Goal: Transaction & Acquisition: Purchase product/service

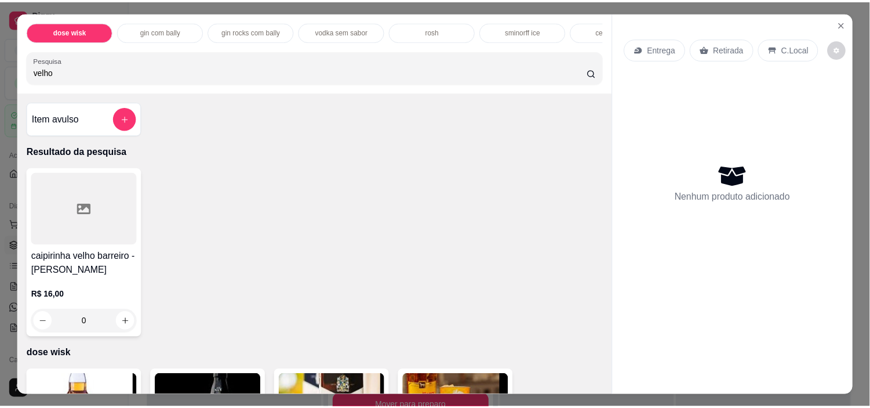
scroll to position [77, 0]
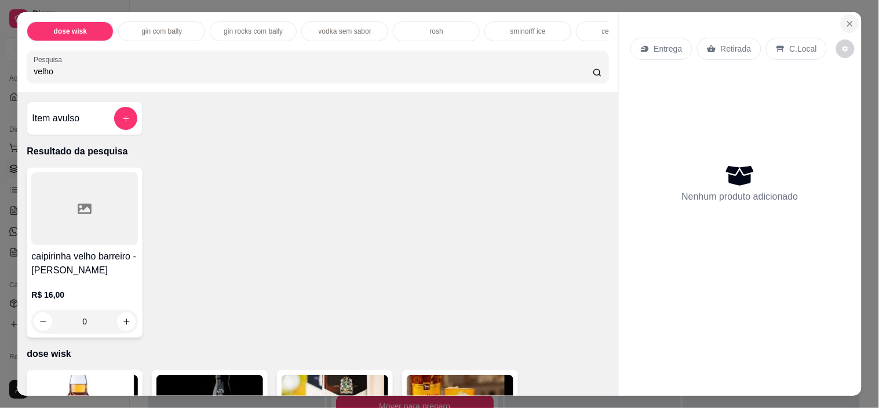
click at [846, 19] on icon "Close" at bounding box center [850, 23] width 9 height 9
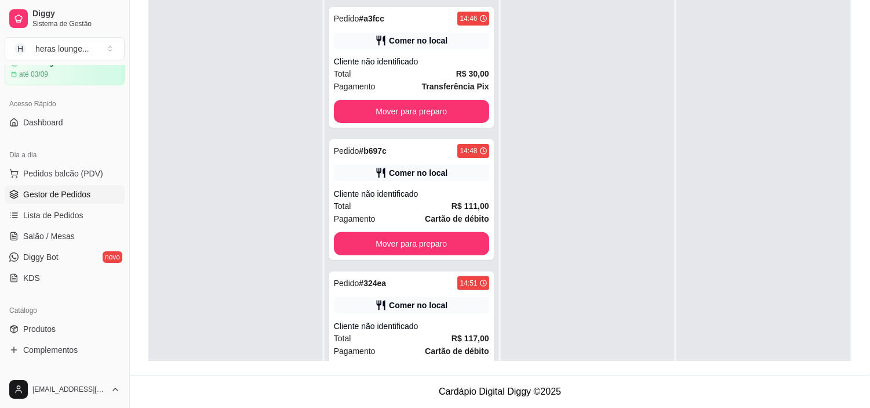
scroll to position [792, 0]
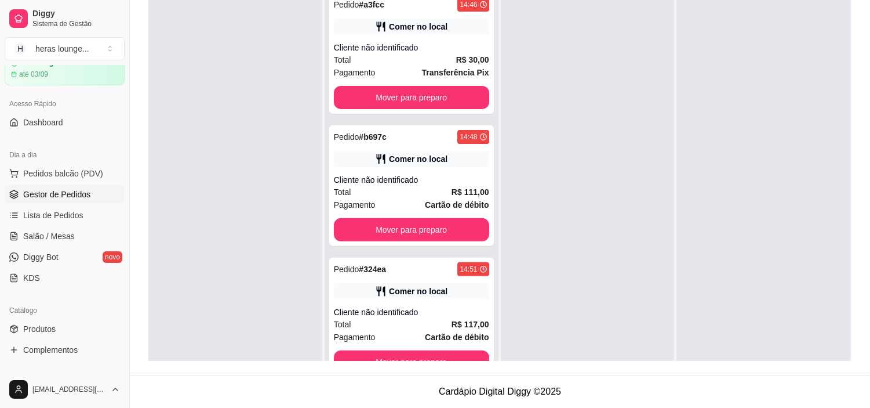
click at [102, 195] on link "Gestor de Pedidos" at bounding box center [65, 194] width 120 height 19
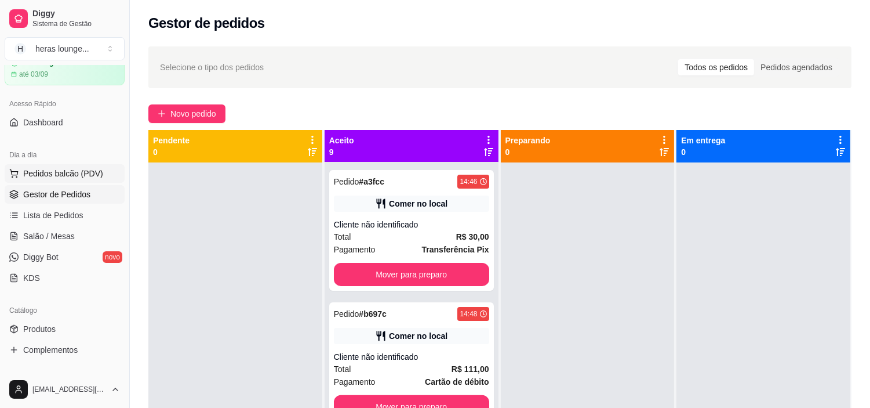
click at [101, 172] on button "Pedidos balcão (PDV)" at bounding box center [65, 173] width 120 height 19
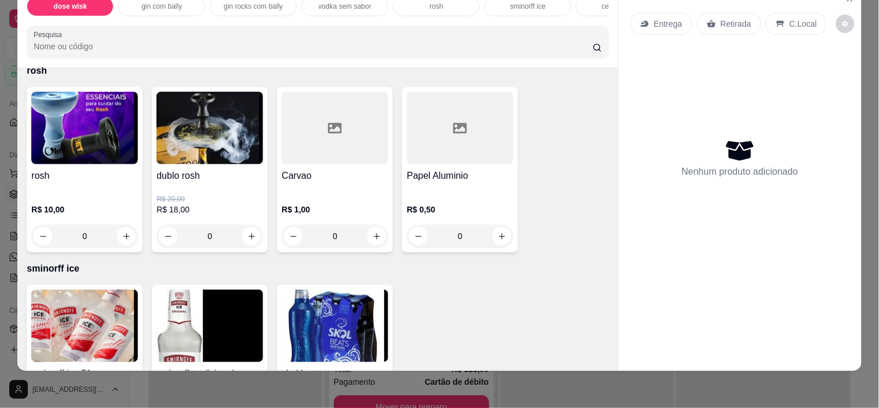
scroll to position [2267, 0]
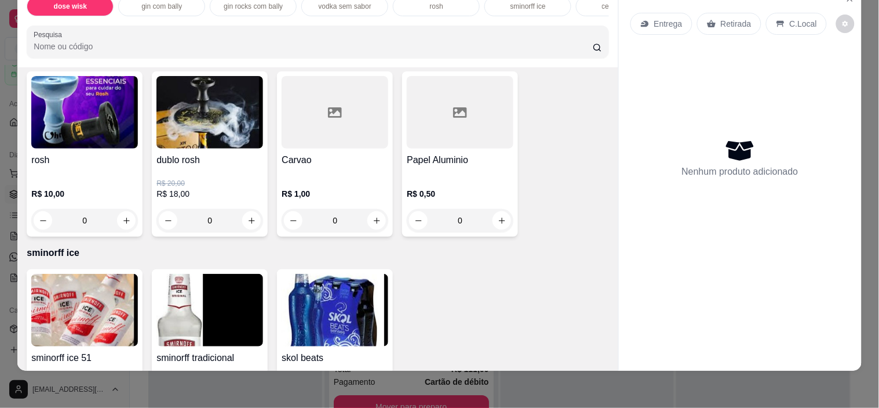
click at [109, 167] on h4 "rosh" at bounding box center [84, 160] width 107 height 14
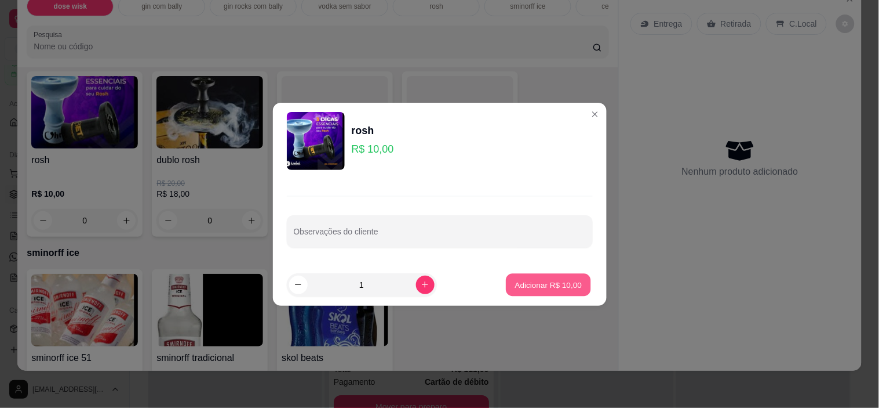
click at [537, 285] on p "Adicionar R$ 10,00" at bounding box center [548, 284] width 67 height 11
type input "1"
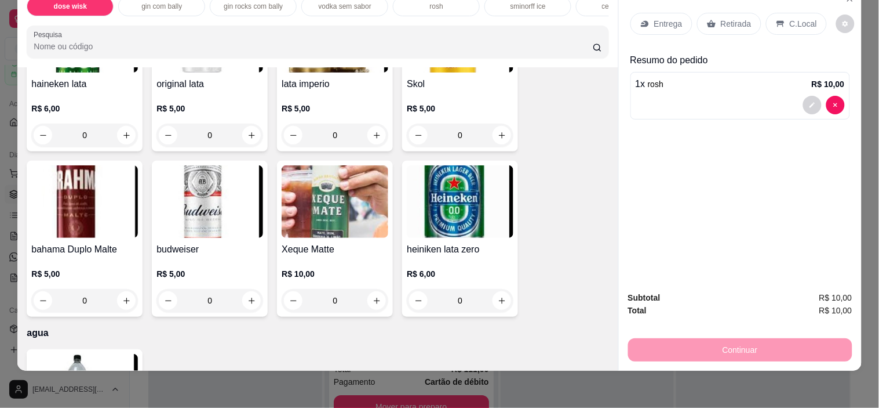
scroll to position [2775, 0]
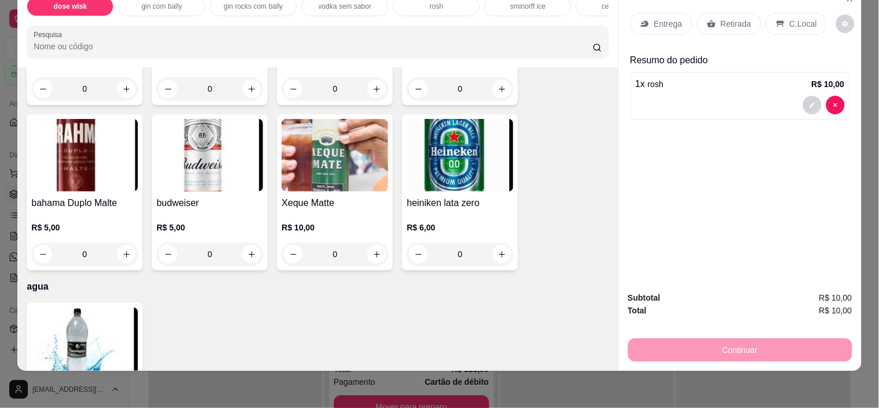
drag, startPoint x: 603, startPoint y: 203, endPoint x: 609, endPoint y: 208, distance: 7.1
click at [609, 208] on div "Item avulso dose wisk dose de cavalo c red bull R$ 30,00 0 dose jack c red bull…" at bounding box center [317, 218] width 601 height 303
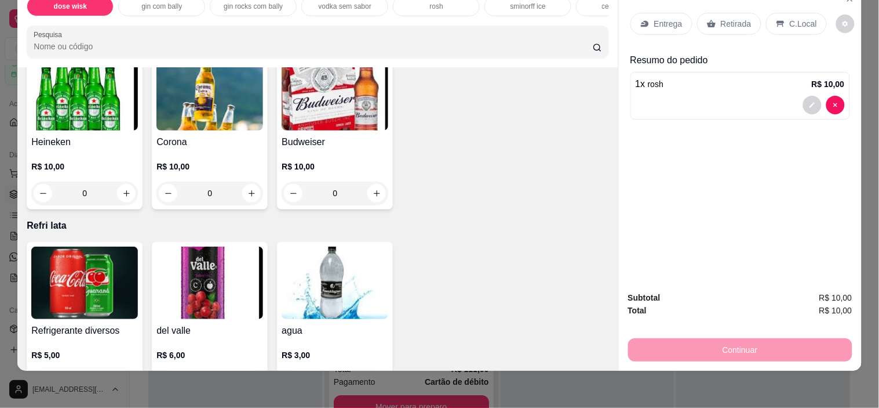
scroll to position [4040, 0]
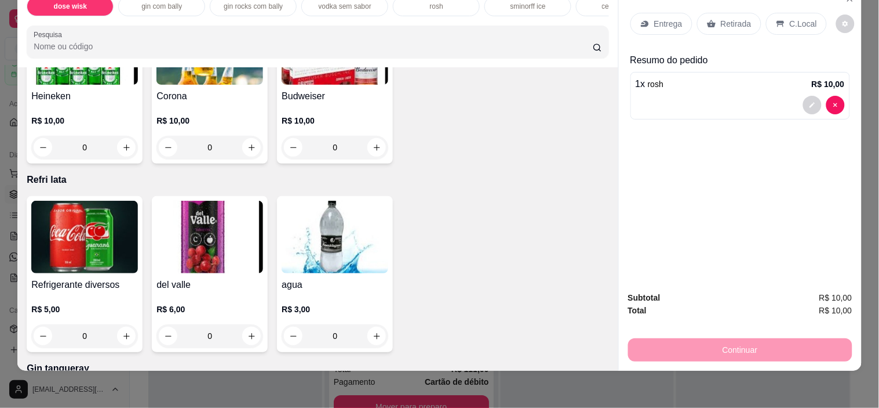
click at [112, 237] on img at bounding box center [84, 237] width 107 height 72
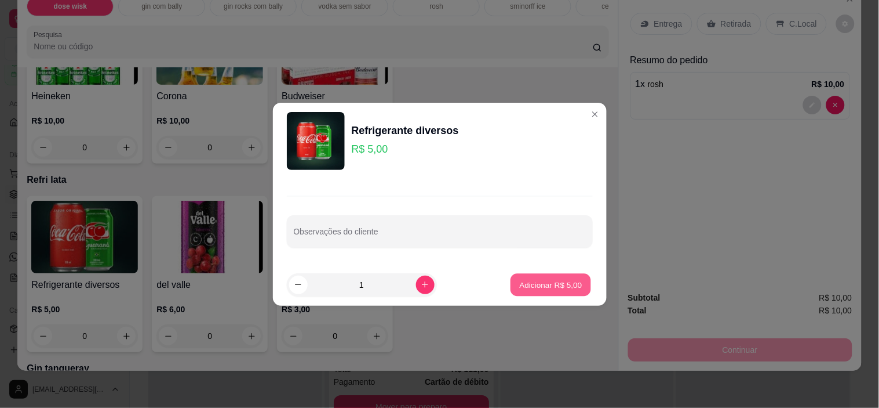
click at [533, 286] on p "Adicionar R$ 5,00" at bounding box center [551, 284] width 63 height 11
type input "1"
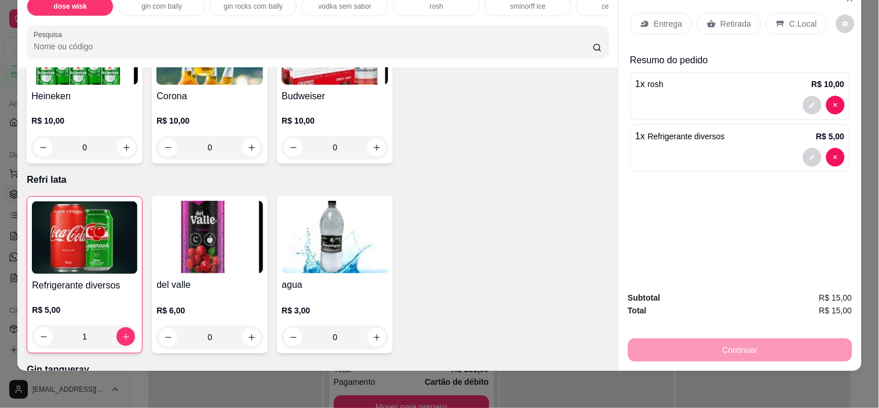
scroll to position [4041, 0]
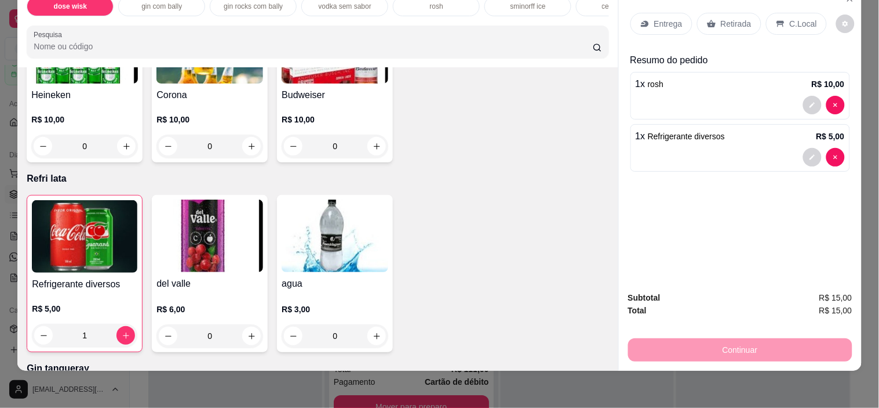
click at [778, 22] on icon at bounding box center [780, 23] width 9 height 9
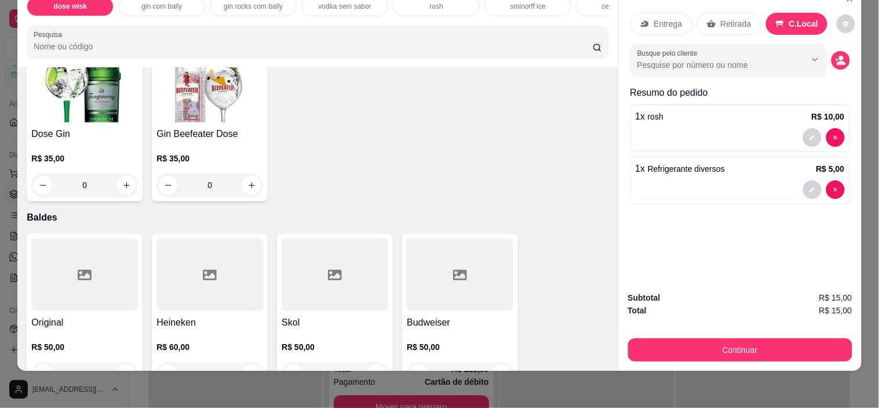
scroll to position [4396, 0]
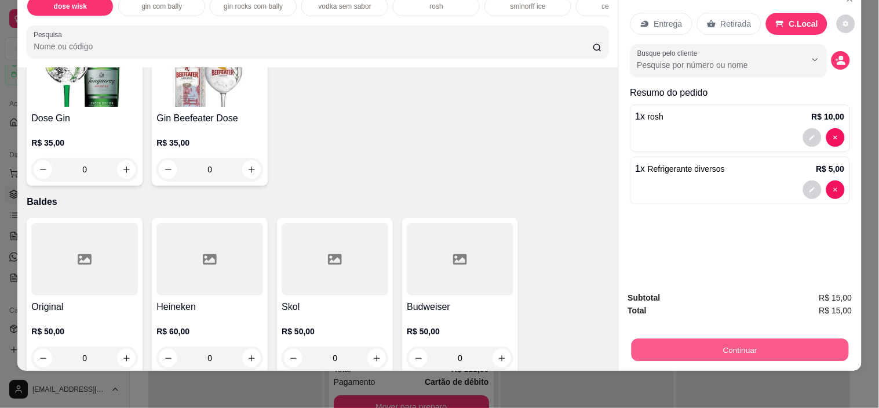
click at [734, 343] on button "Continuar" at bounding box center [739, 350] width 217 height 23
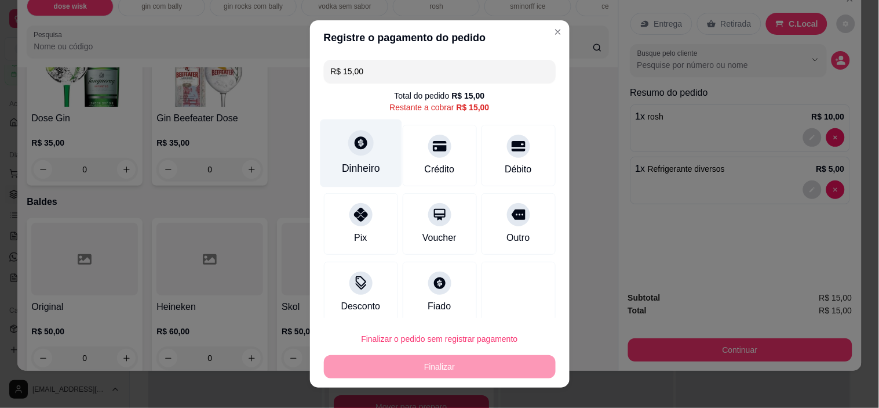
click at [366, 154] on div "Dinheiro" at bounding box center [361, 153] width 82 height 68
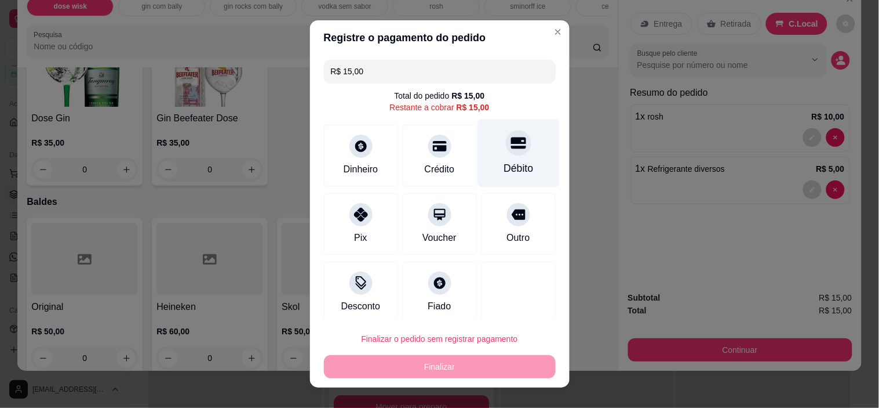
click at [516, 148] on div "Débito" at bounding box center [519, 153] width 82 height 68
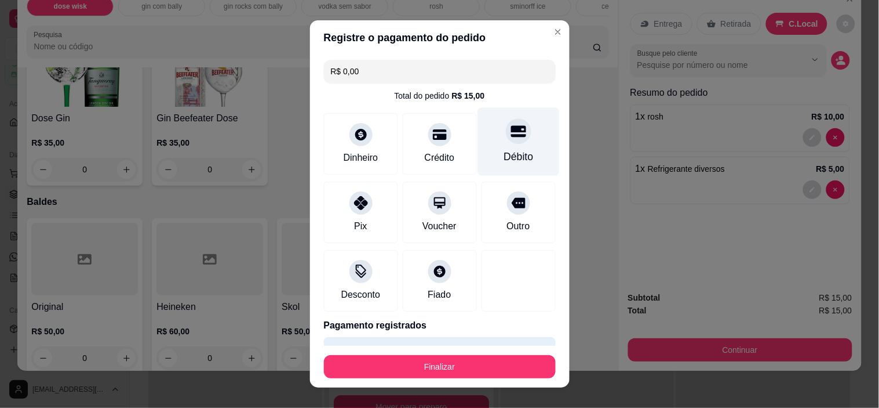
type input "R$ 0,00"
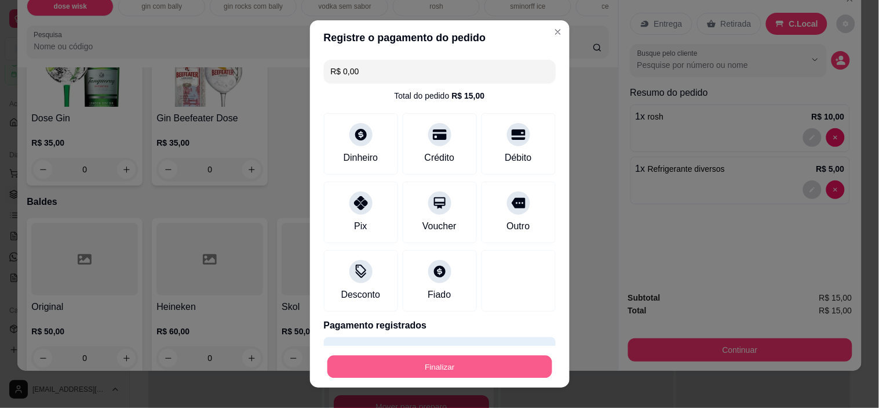
click at [460, 356] on button "Finalizar" at bounding box center [440, 366] width 225 height 23
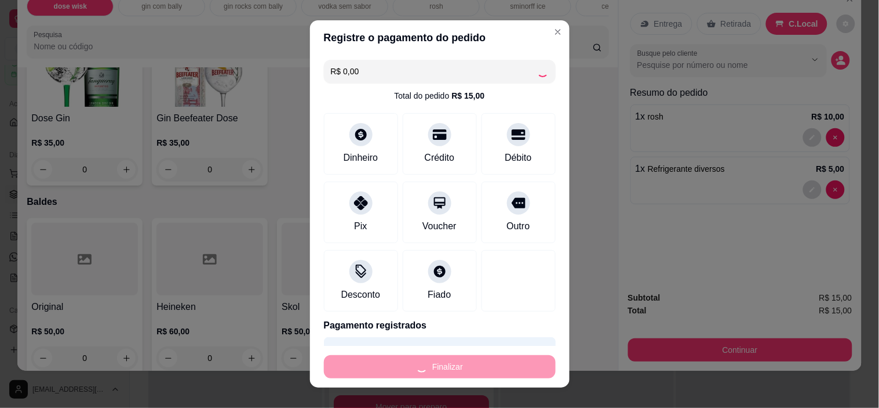
type input "0"
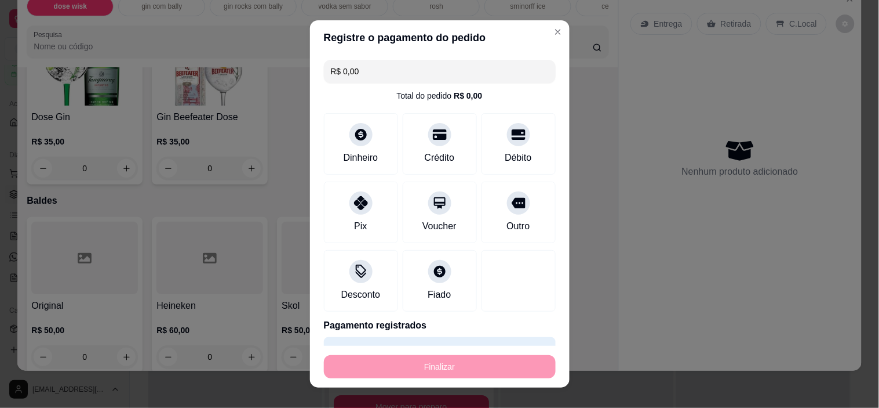
type input "-R$ 15,00"
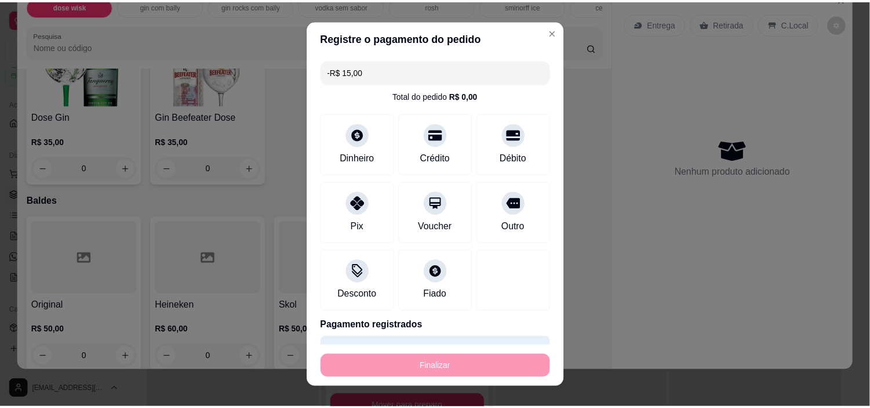
scroll to position [4395, 0]
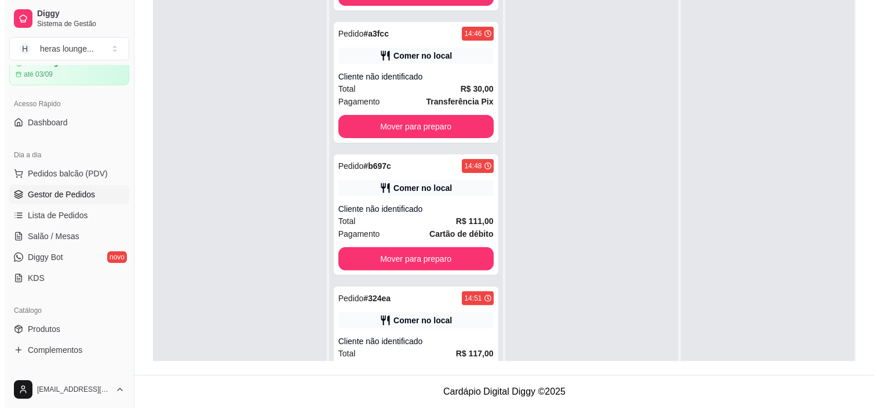
scroll to position [925, 0]
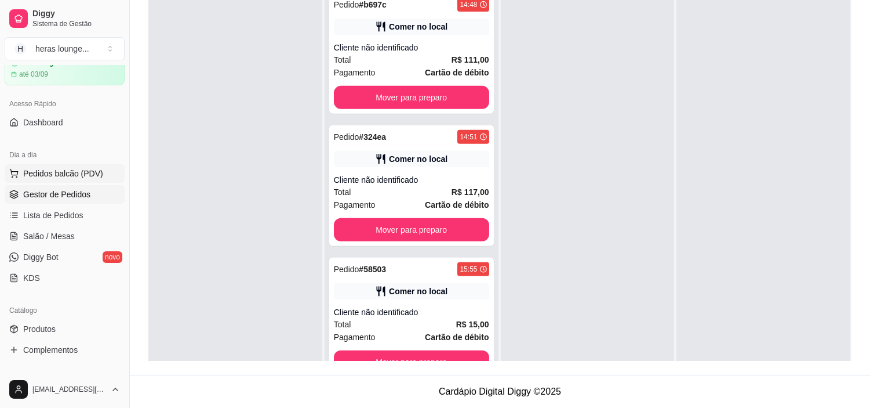
click at [93, 172] on span "Pedidos balcão (PDV)" at bounding box center [63, 174] width 80 height 12
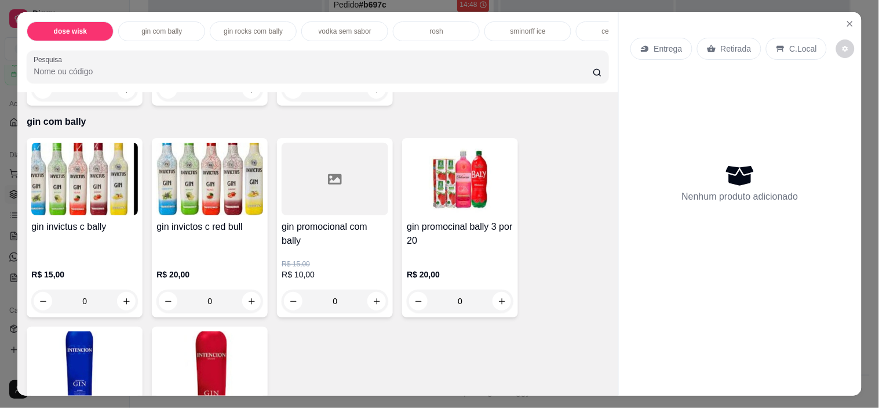
scroll to position [1279, 0]
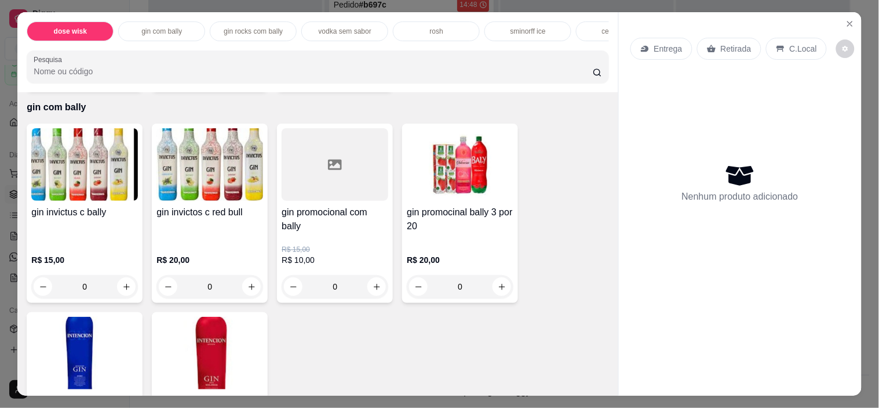
drag, startPoint x: 594, startPoint y: 172, endPoint x: 590, endPoint y: 163, distance: 9.3
click at [590, 163] on div "gin invictus c bally R$ 15,00 0 gin invictos c red bull R$ 20,00 0 gin promocio…" at bounding box center [318, 302] width 582 height 358
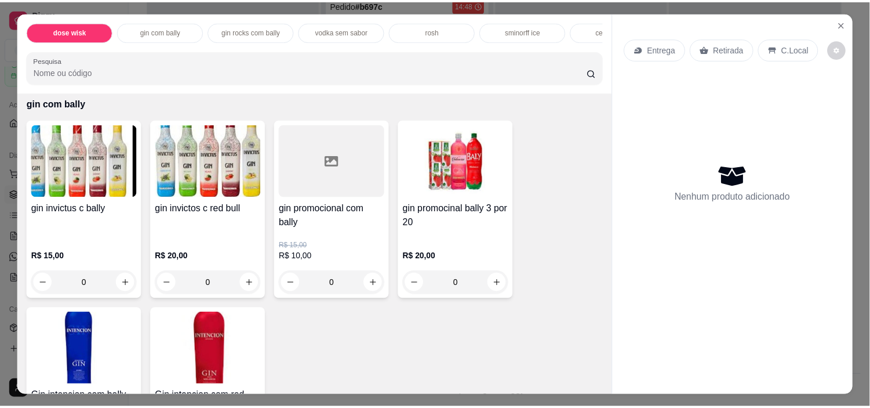
scroll to position [1266, 0]
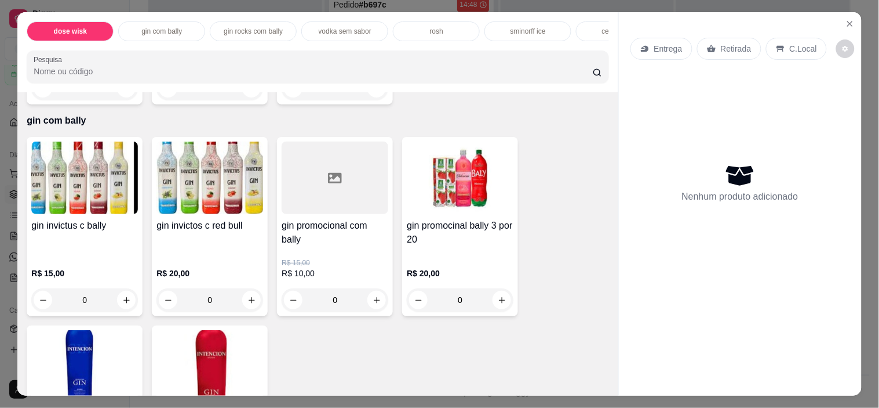
click at [95, 230] on h4 "gin invictus c bally" at bounding box center [84, 226] width 107 height 14
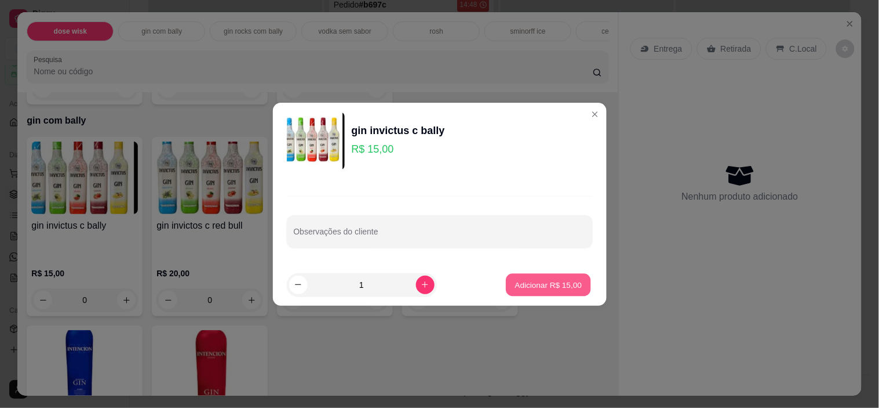
click at [561, 279] on p "Adicionar R$ 15,00" at bounding box center [548, 284] width 67 height 11
type input "1"
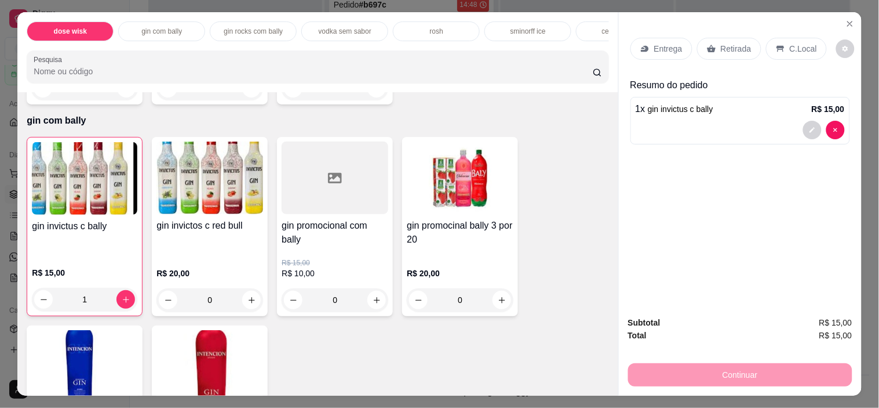
click at [798, 45] on p "C.Local" at bounding box center [803, 49] width 27 height 12
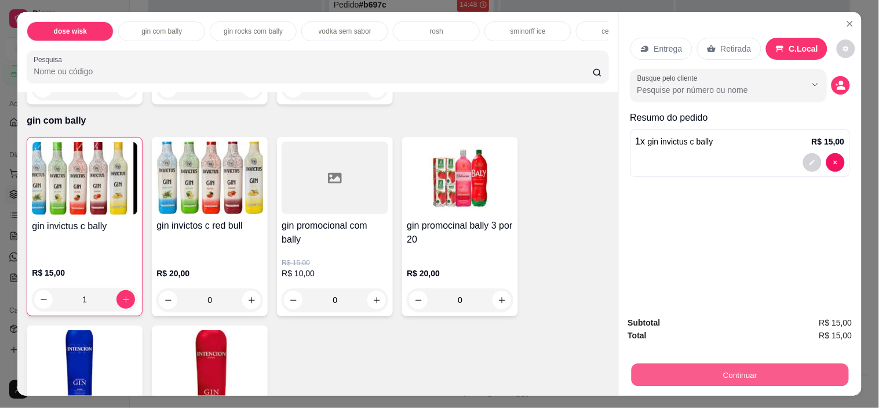
click at [706, 373] on button "Continuar" at bounding box center [739, 374] width 217 height 23
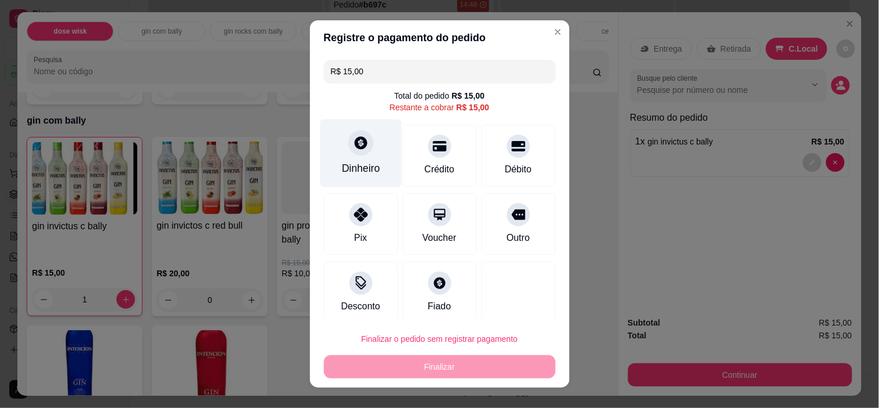
click at [356, 148] on icon at bounding box center [361, 143] width 13 height 13
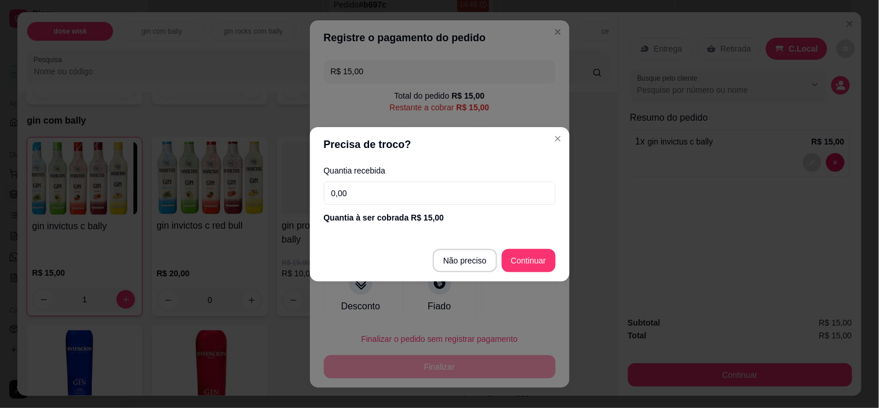
click at [388, 193] on input "0,00" at bounding box center [440, 192] width 232 height 23
type input "15,00"
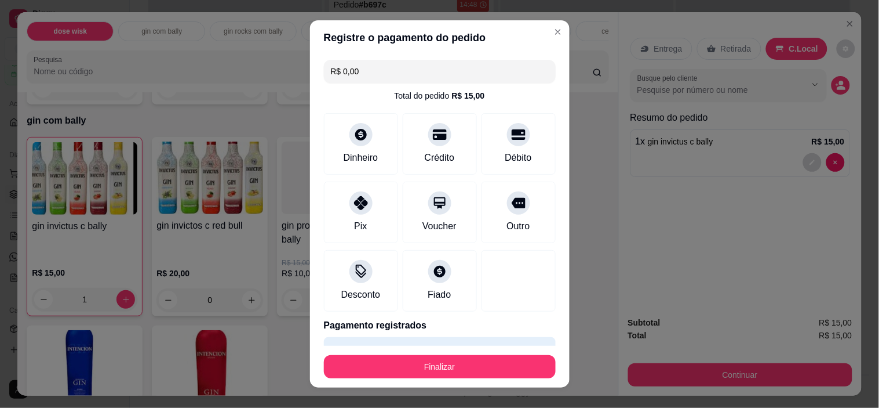
type input "R$ 0,00"
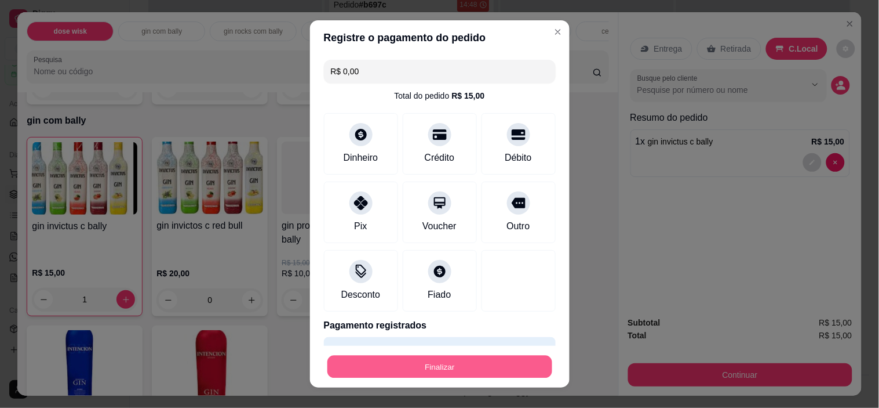
click at [479, 372] on button "Finalizar" at bounding box center [440, 366] width 225 height 23
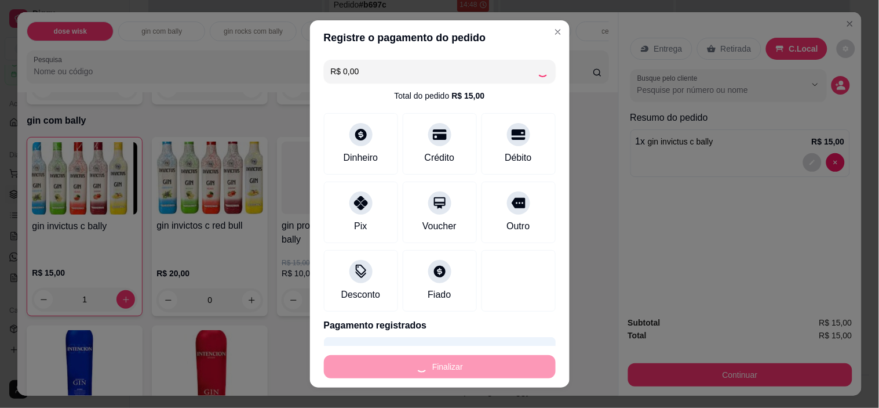
type input "0"
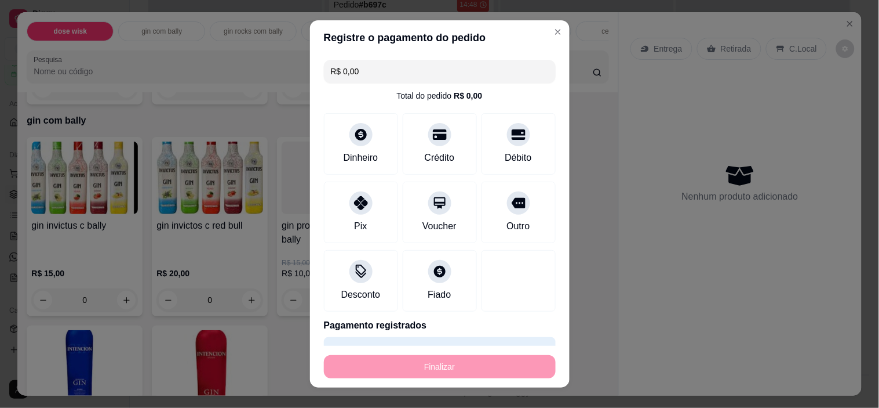
type input "-R$ 15,00"
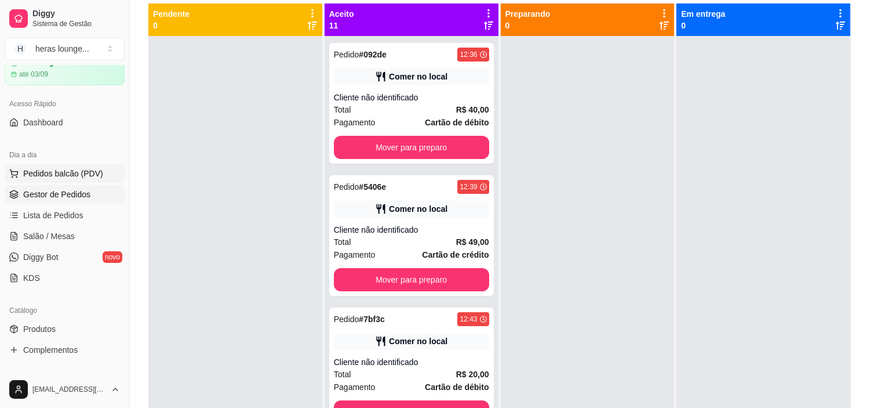
click at [38, 168] on span "Pedidos balcão (PDV)" at bounding box center [63, 174] width 80 height 12
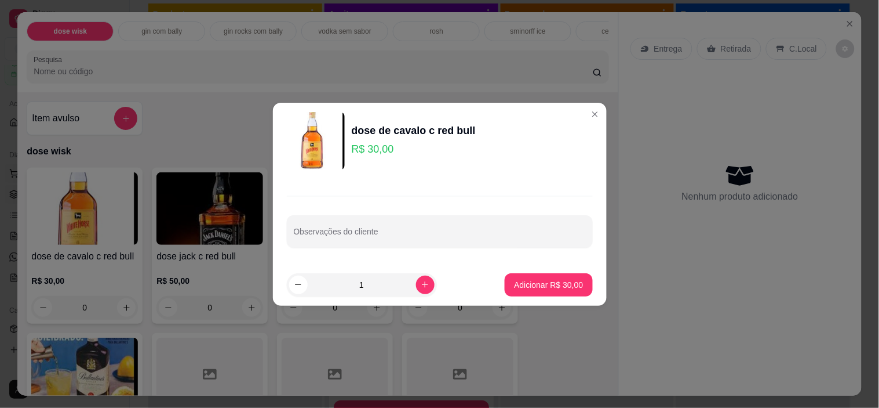
click at [586, 107] on button "Close" at bounding box center [595, 114] width 19 height 19
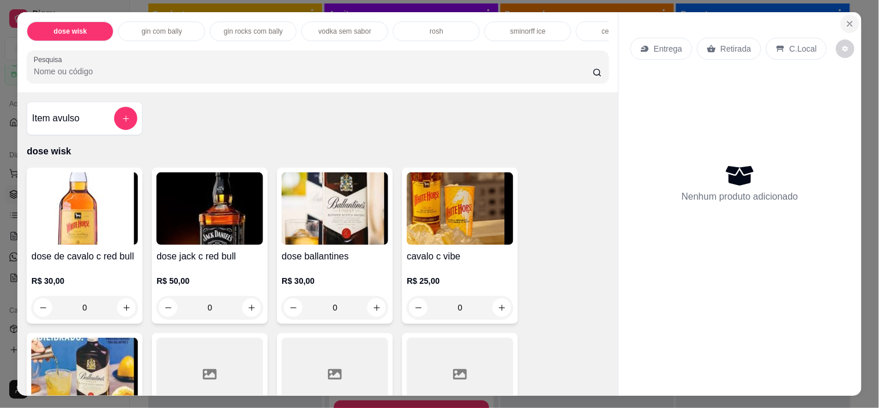
click at [846, 23] on icon "Close" at bounding box center [850, 23] width 9 height 9
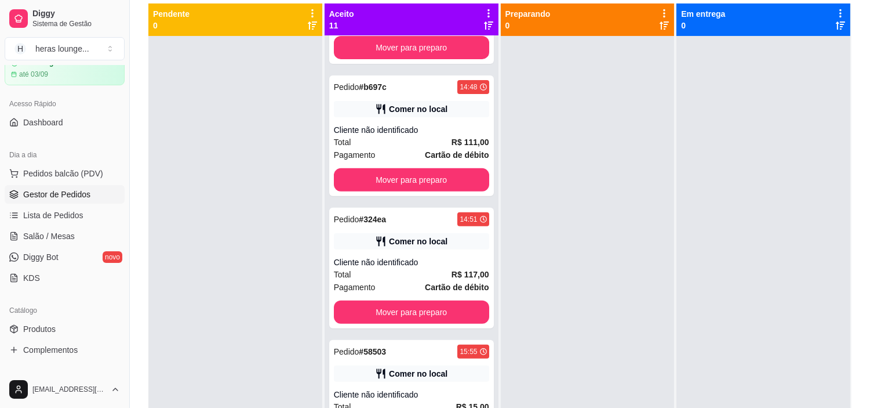
scroll to position [1057, 0]
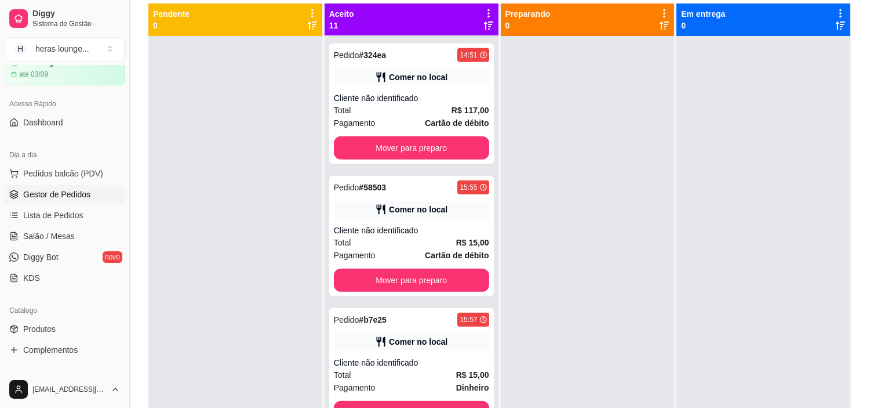
click at [125, 187] on button "Toggle Sidebar" at bounding box center [129, 204] width 9 height 408
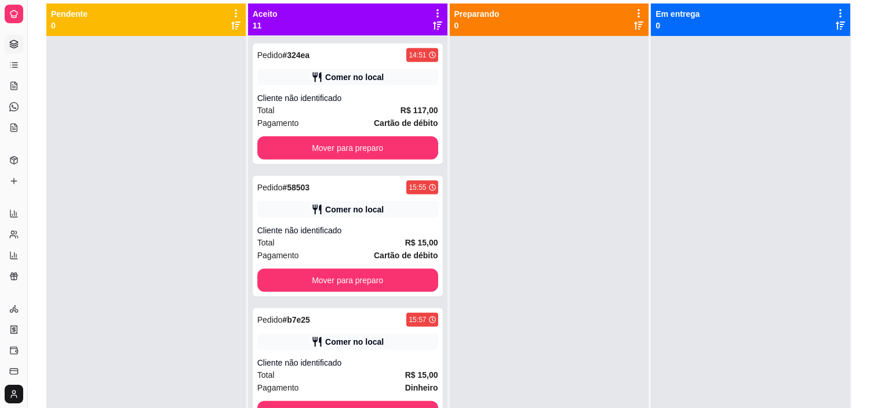
scroll to position [0, 0]
drag, startPoint x: 30, startPoint y: 172, endPoint x: 28, endPoint y: 178, distance: 6.6
click at [28, 178] on button "Toggle Sidebar" at bounding box center [27, 204] width 9 height 408
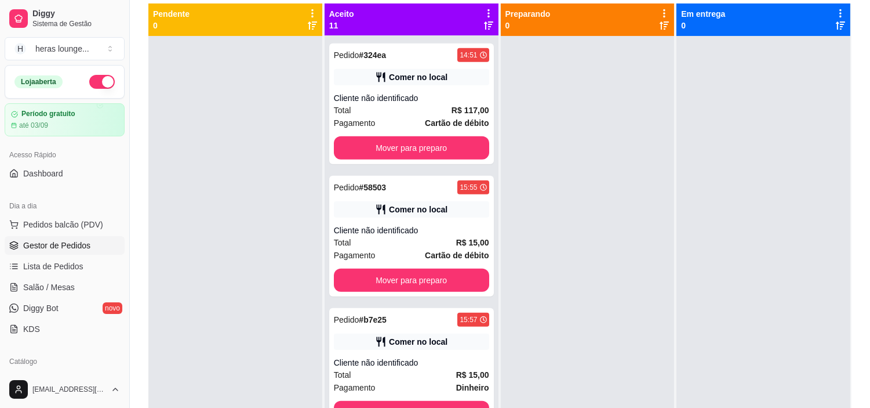
click at [188, 213] on div at bounding box center [235, 240] width 174 height 408
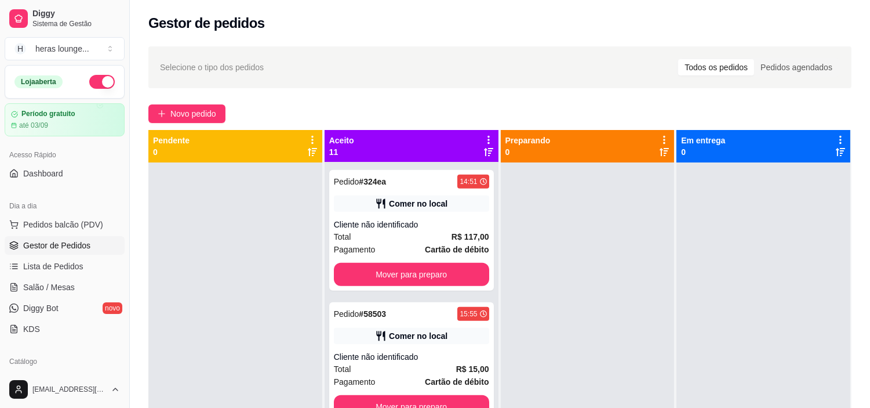
click at [855, 118] on div "Selecione o tipo dos pedidos Todos os pedidos Pedidos agendados Novo pedido Pen…" at bounding box center [500, 295] width 740 height 512
click at [90, 226] on span "Pedidos balcão (PDV)" at bounding box center [63, 225] width 80 height 12
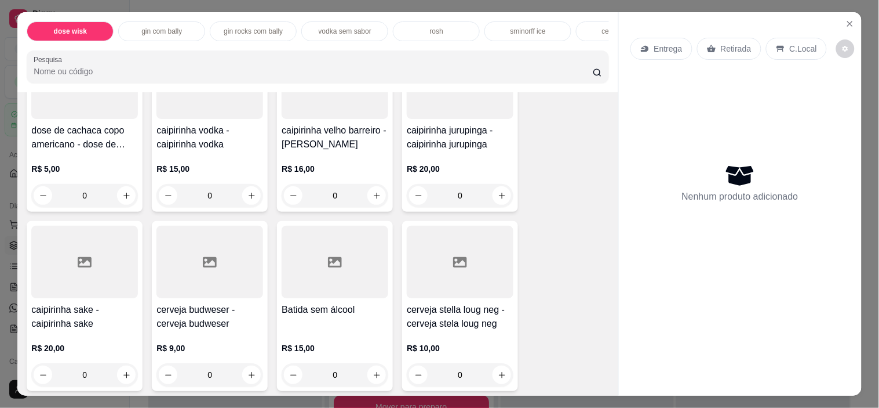
scroll to position [621, 0]
click at [379, 196] on button "increase-product-quantity" at bounding box center [377, 196] width 19 height 19
click at [374, 199] on icon "increase-product-quantity" at bounding box center [377, 196] width 6 height 6
type input "1"
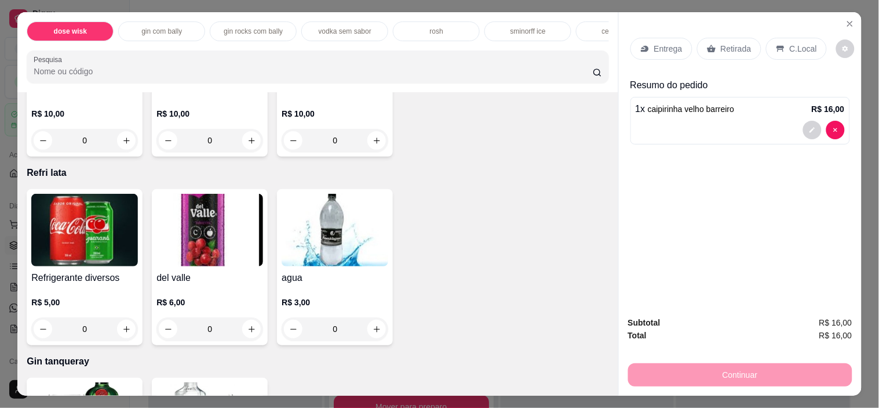
scroll to position [4103, 0]
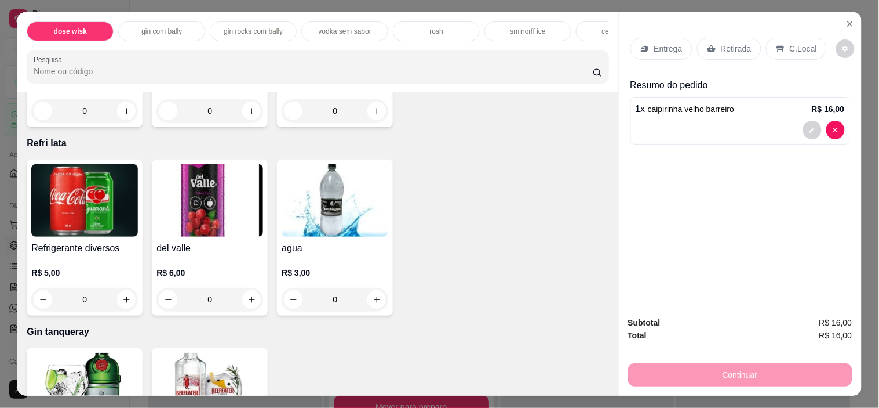
click at [126, 290] on button "increase-product-quantity" at bounding box center [126, 299] width 19 height 19
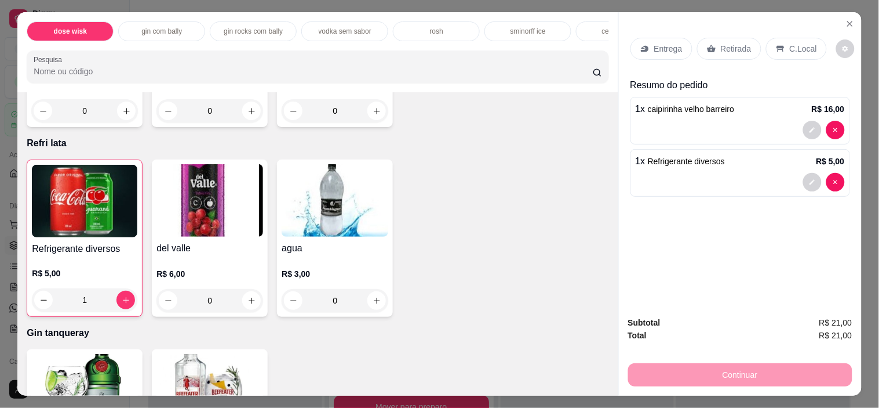
type input "1"
click at [794, 43] on p "C.Local" at bounding box center [803, 49] width 27 height 12
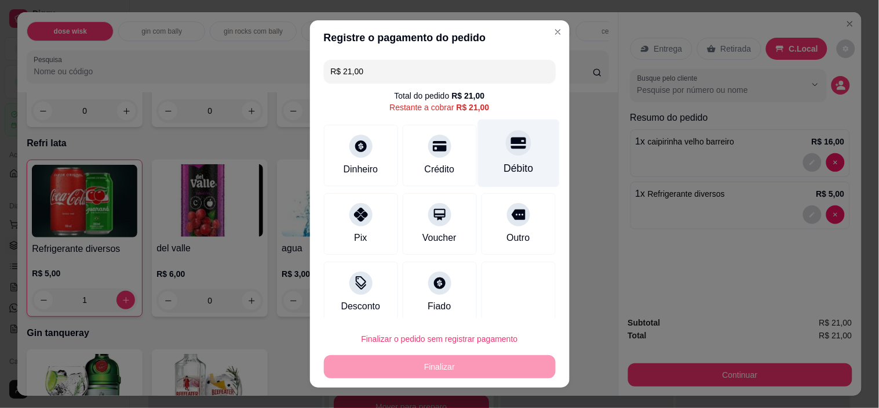
click at [507, 163] on div "Débito" at bounding box center [519, 168] width 30 height 15
type input "R$ 0,00"
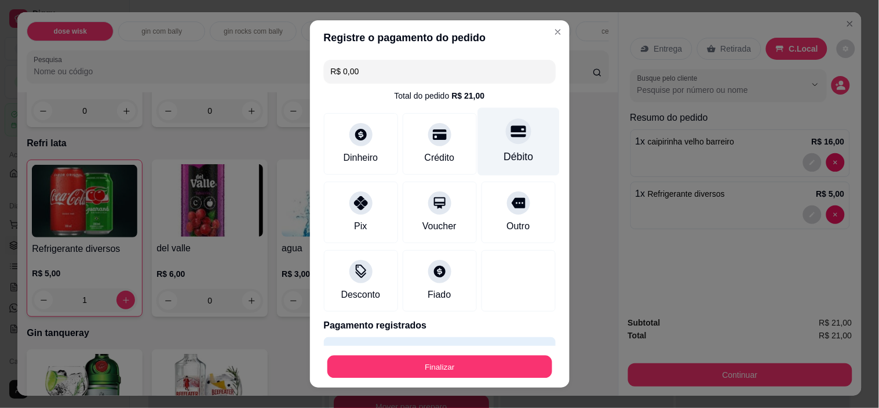
click at [465, 356] on button "Finalizar" at bounding box center [440, 366] width 225 height 23
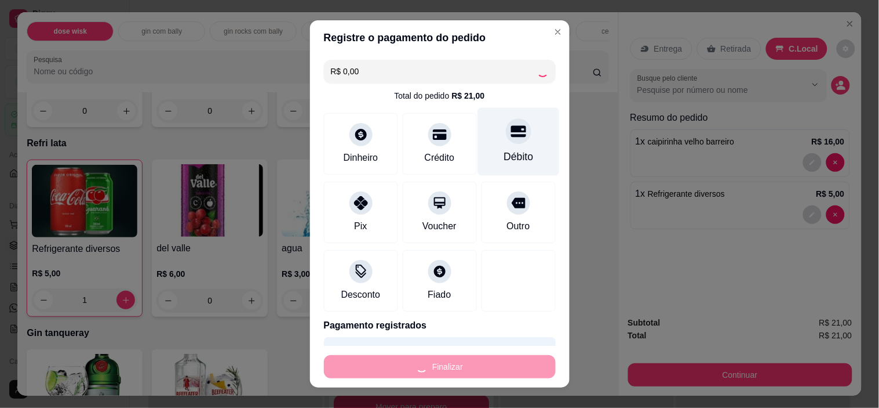
type input "0"
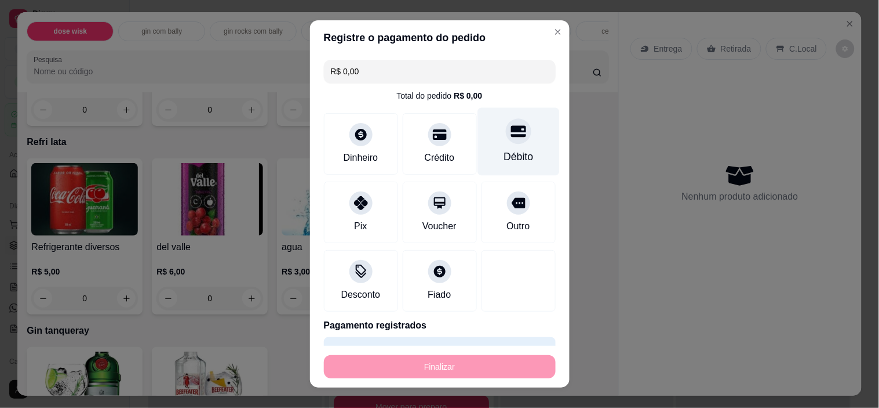
type input "-R$ 21,00"
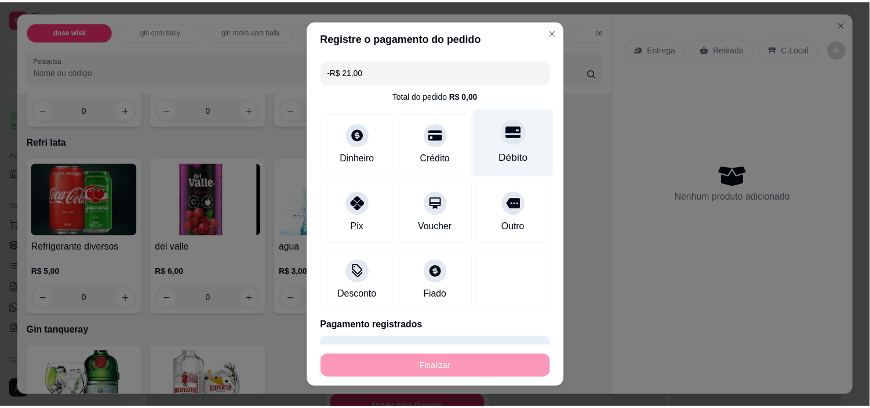
scroll to position [4102, 0]
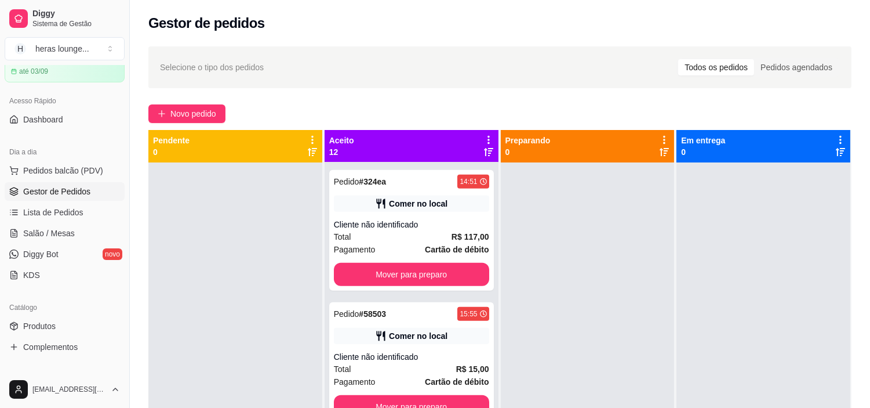
scroll to position [67, 0]
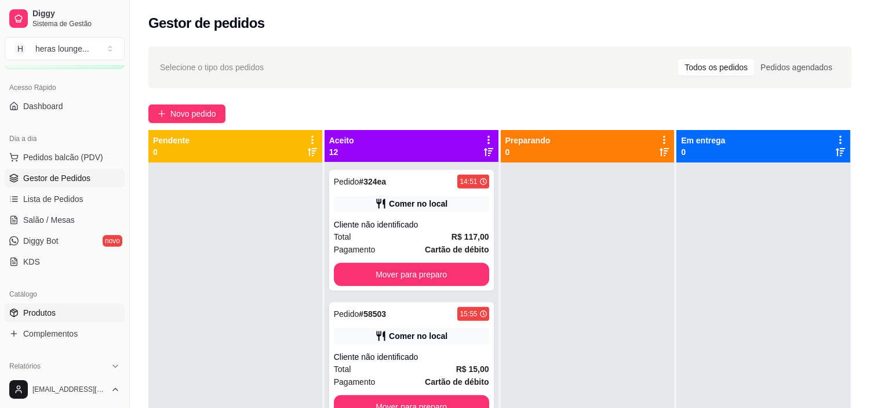
click at [38, 313] on span "Produtos" at bounding box center [39, 313] width 32 height 12
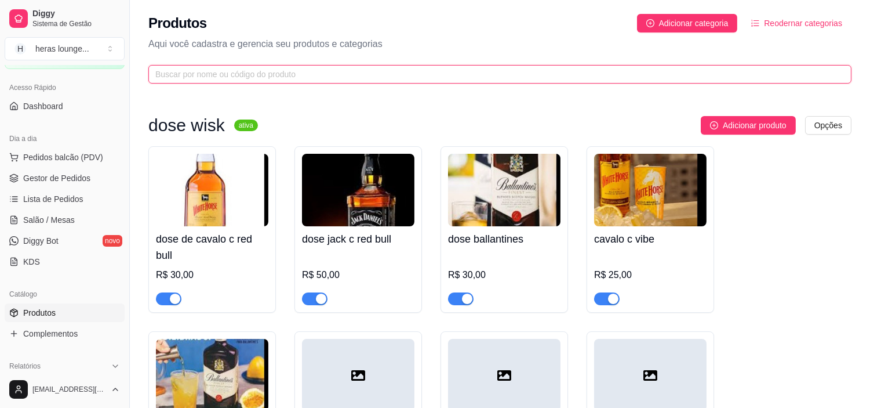
click at [373, 73] on input "text" at bounding box center [495, 74] width 680 height 13
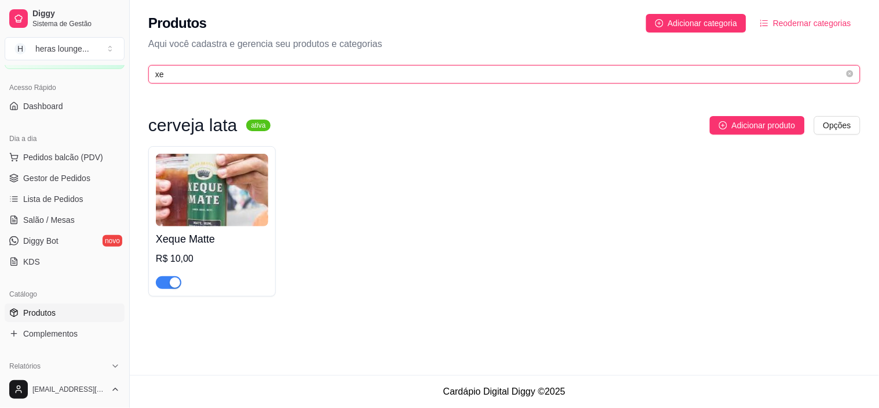
type input "x"
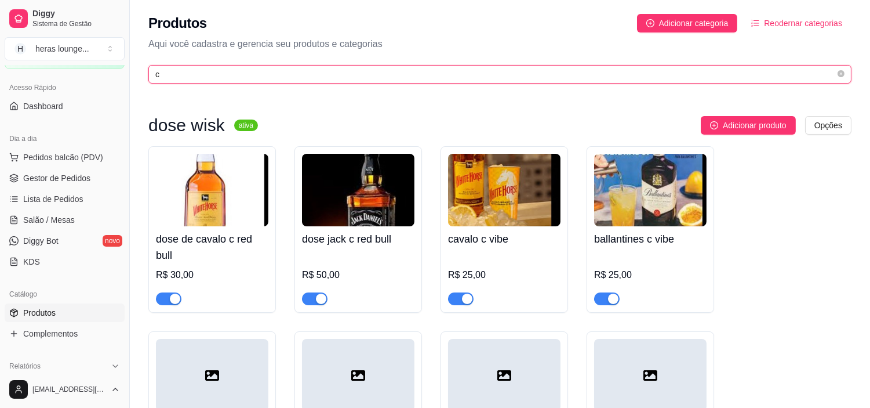
type input "c"
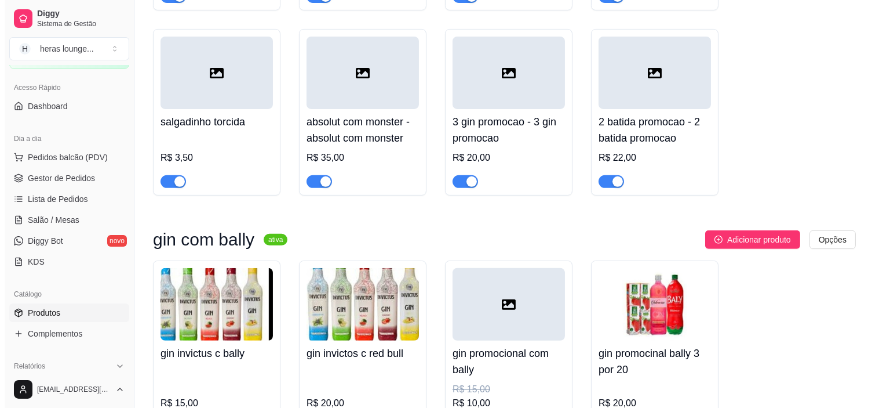
scroll to position [831, 0]
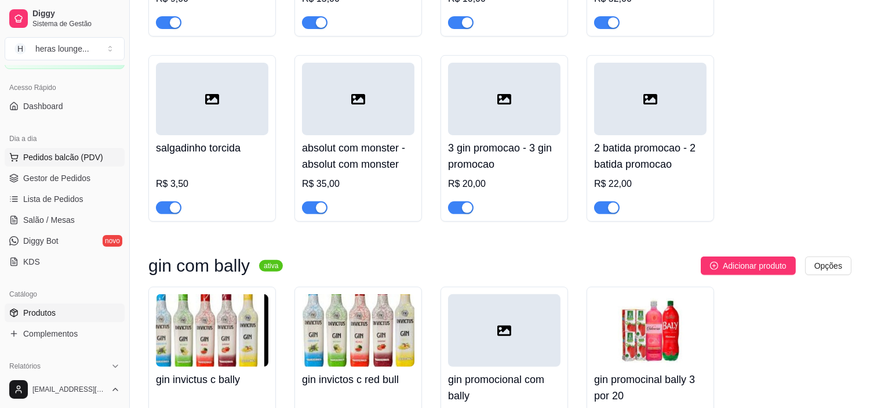
click at [55, 154] on span "Pedidos balcão (PDV)" at bounding box center [63, 157] width 80 height 12
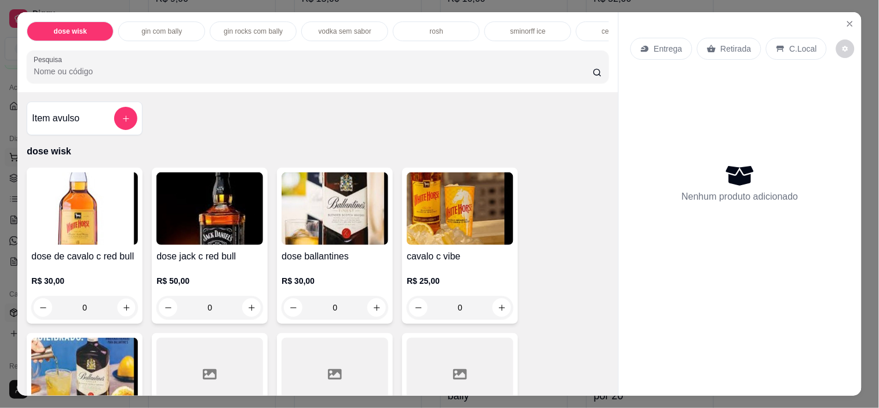
click at [123, 310] on icon "increase-product-quantity" at bounding box center [126, 307] width 6 height 6
type input "1"
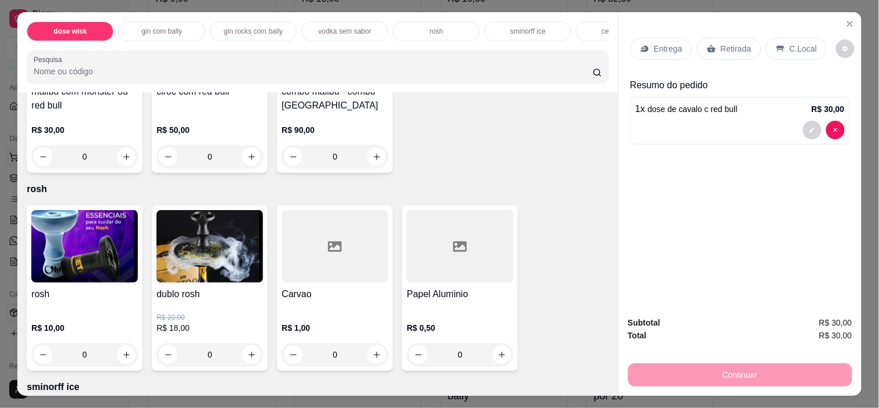
scroll to position [2181, 0]
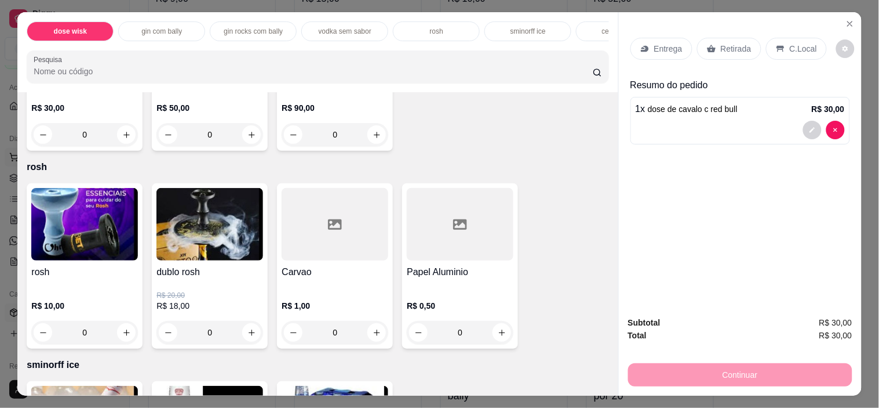
click at [248, 336] on icon "increase-product-quantity" at bounding box center [252, 332] width 9 height 9
click at [248, 337] on icon "increase-product-quantity" at bounding box center [252, 332] width 9 height 9
type input "1"
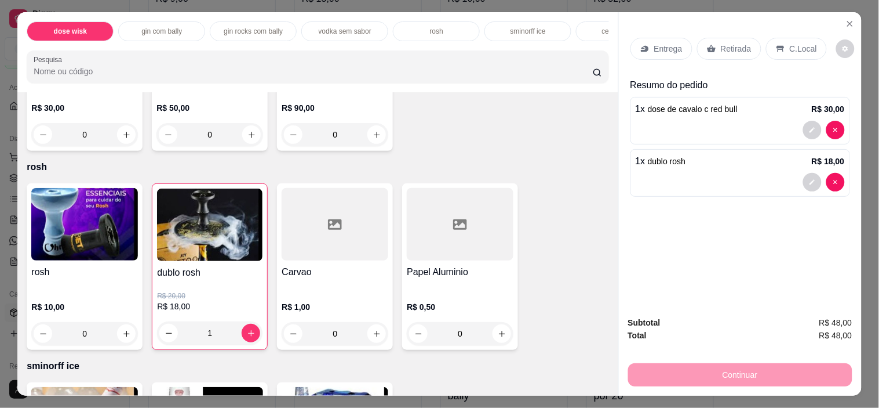
click at [806, 38] on div "C.Local" at bounding box center [796, 49] width 61 height 22
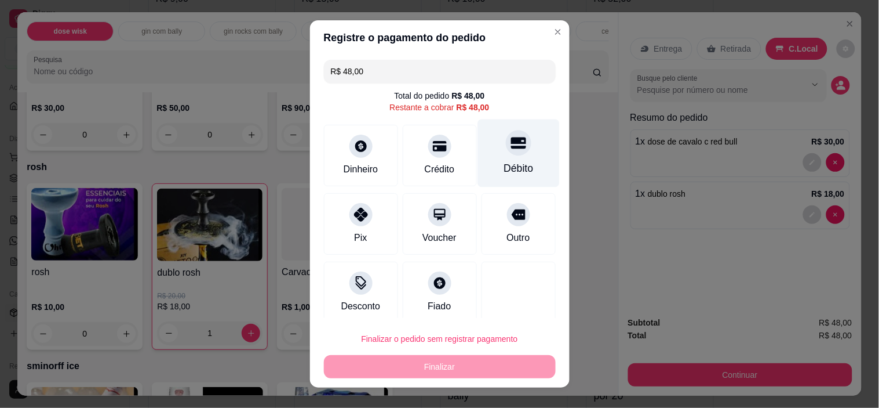
click at [511, 149] on icon at bounding box center [518, 143] width 15 height 12
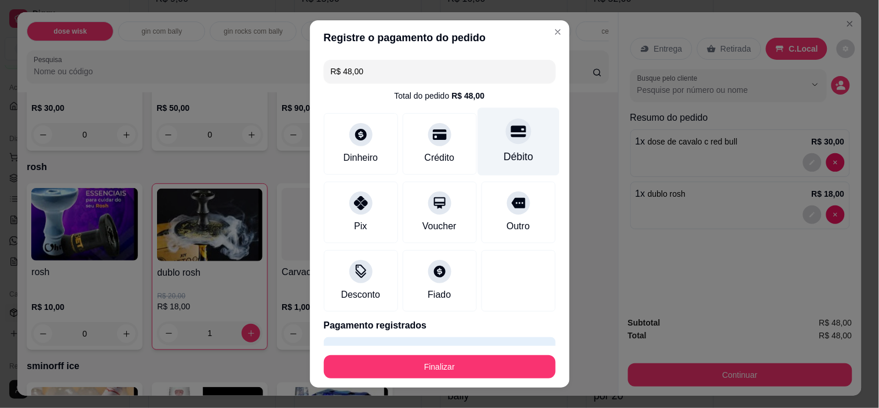
type input "R$ 0,00"
click at [449, 356] on button "Finalizar" at bounding box center [440, 366] width 232 height 23
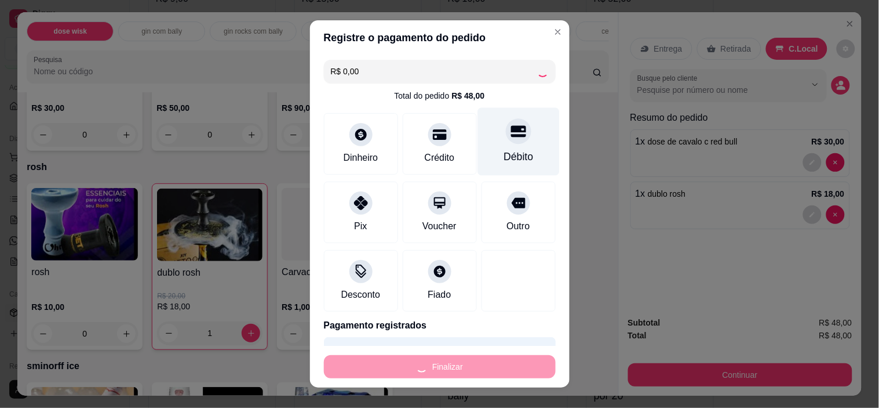
type input "0"
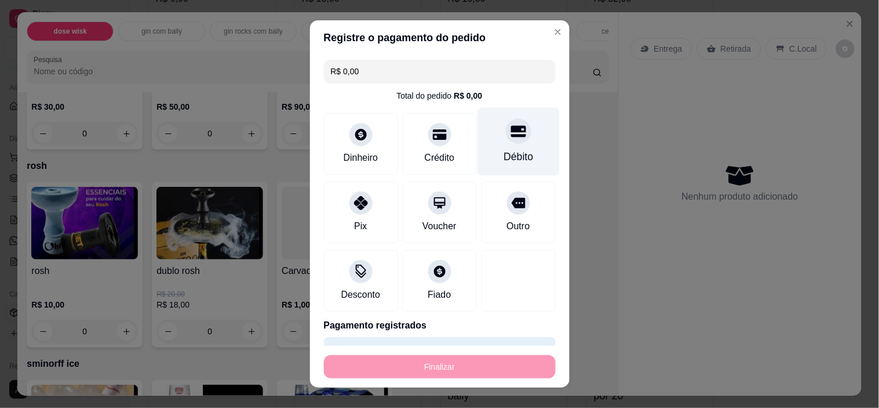
type input "-R$ 48,00"
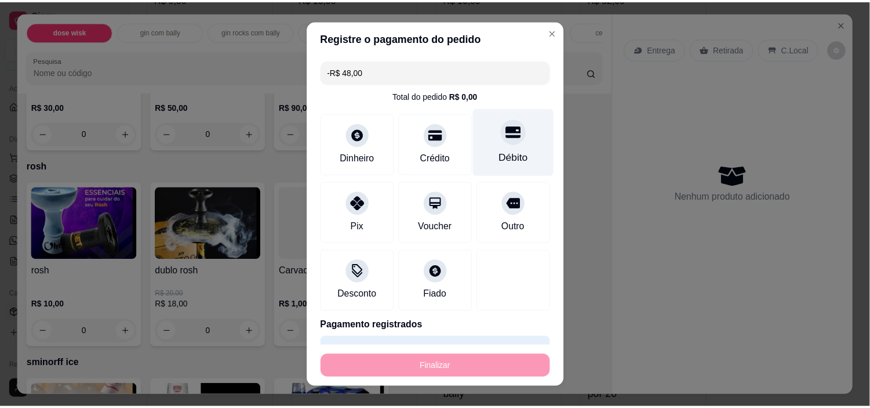
scroll to position [2180, 0]
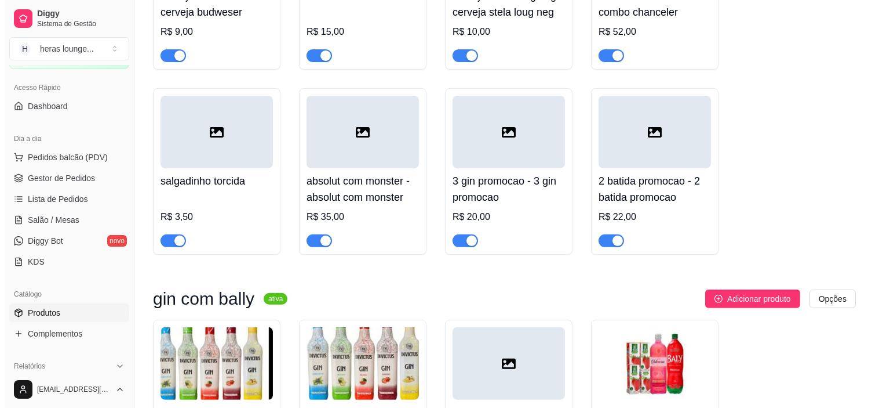
scroll to position [694, 0]
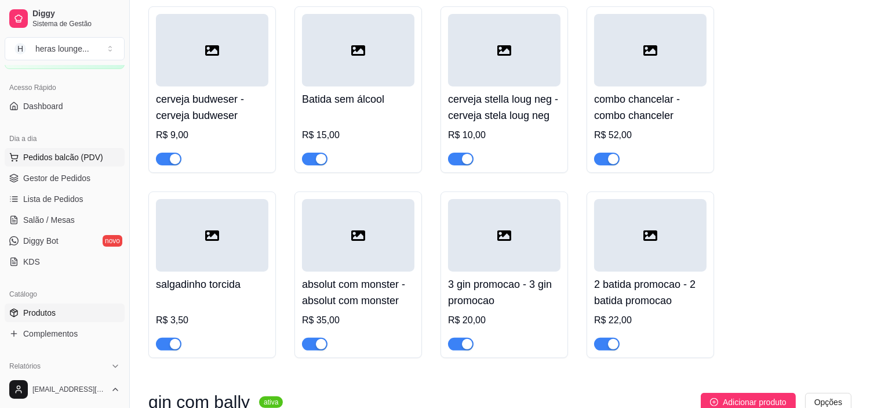
click at [50, 157] on span "Pedidos balcão (PDV)" at bounding box center [63, 157] width 80 height 12
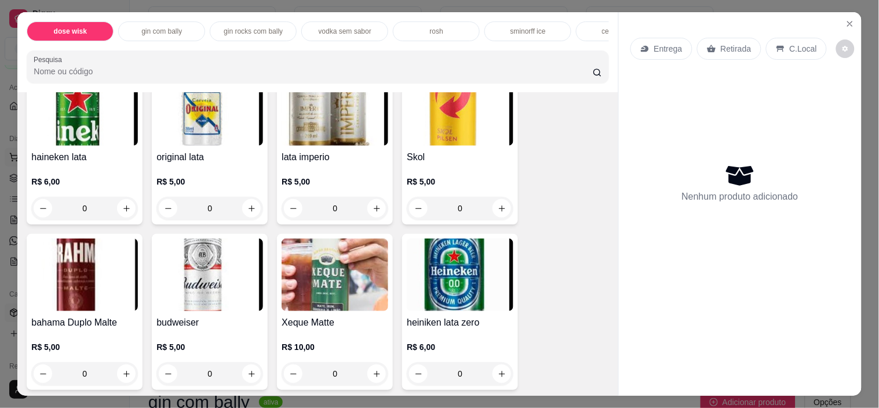
scroll to position [2717, 0]
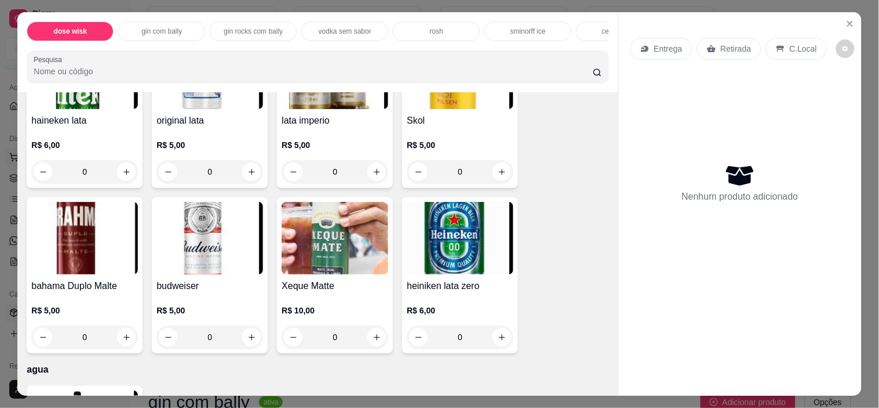
click at [373, 339] on icon "increase-product-quantity" at bounding box center [377, 337] width 9 height 9
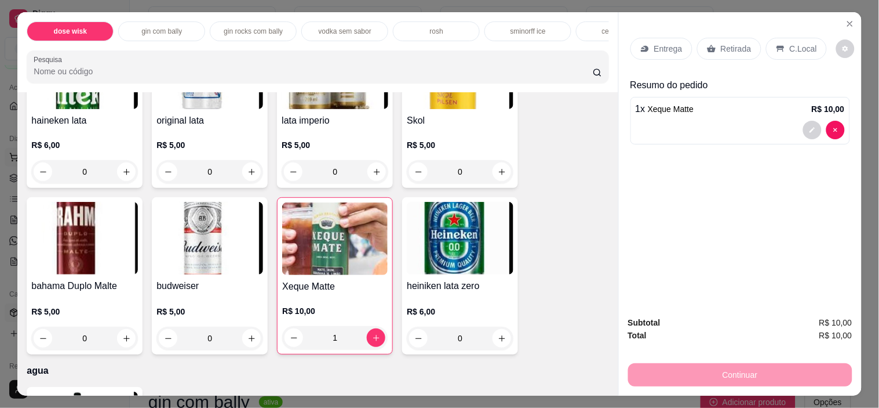
type input "1"
click at [776, 44] on icon at bounding box center [780, 48] width 9 height 9
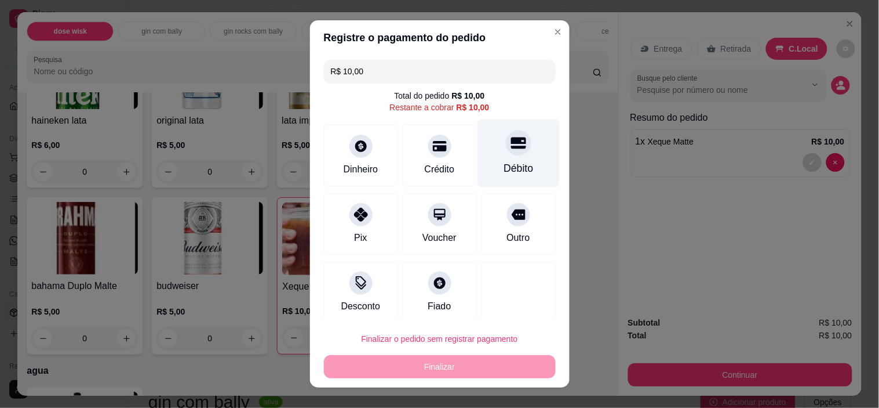
click at [506, 156] on div at bounding box center [519, 143] width 26 height 26
type input "R$ 0,00"
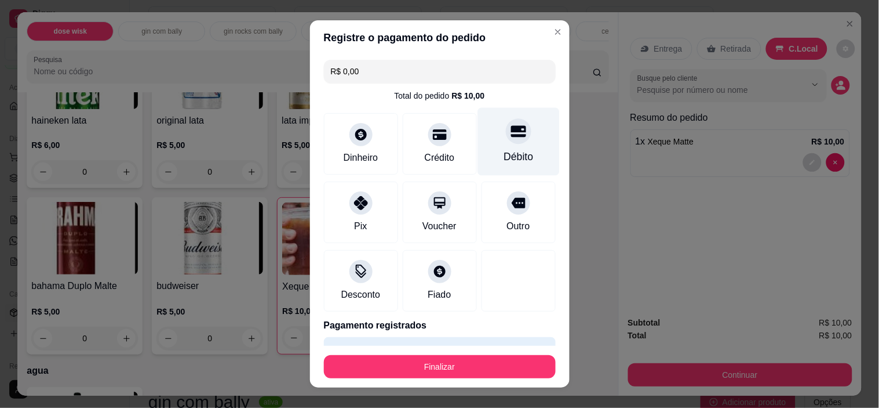
click at [439, 368] on button "Finalizar" at bounding box center [440, 366] width 232 height 23
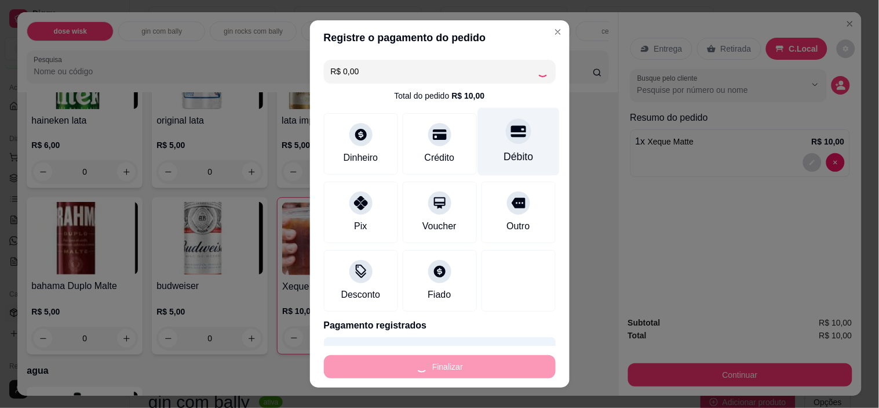
type input "0"
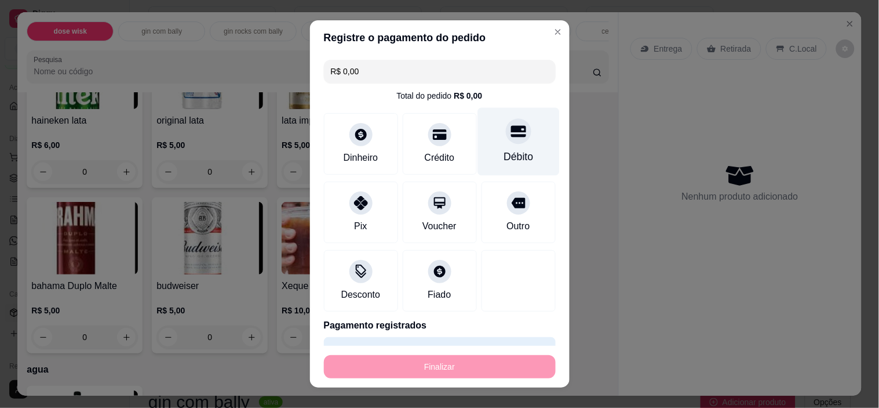
type input "-R$ 10,00"
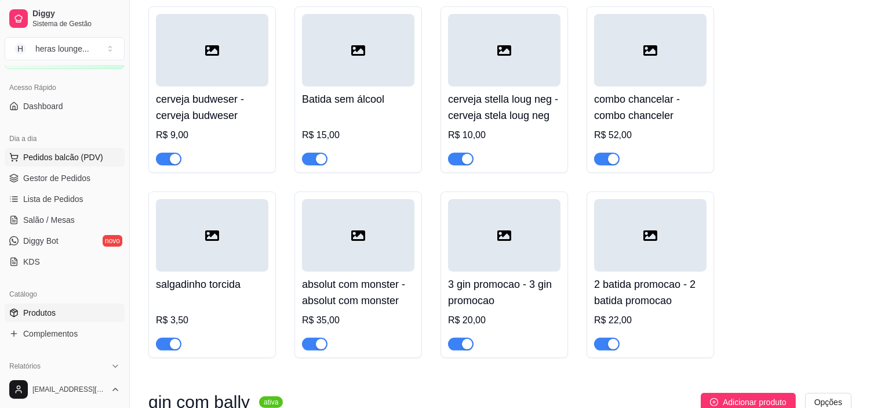
click at [66, 158] on span "Pedidos balcão (PDV)" at bounding box center [63, 157] width 80 height 12
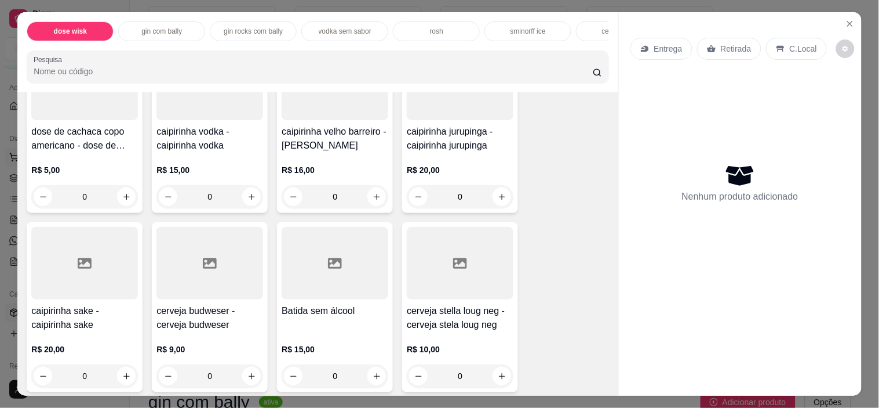
scroll to position [586, 0]
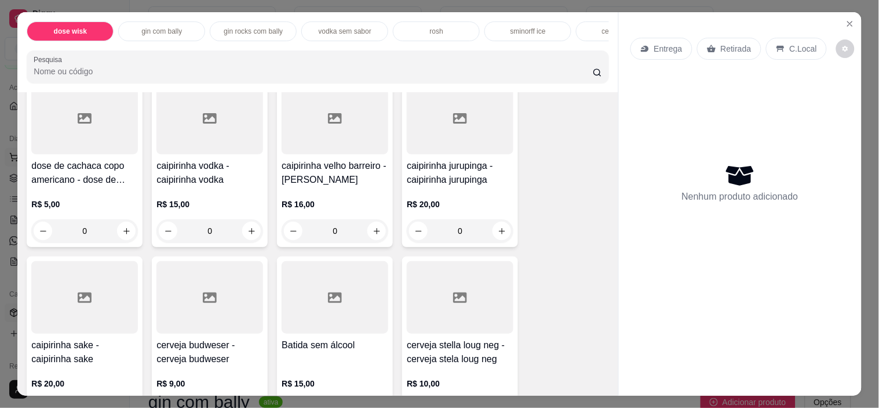
click at [374, 234] on icon "increase-product-quantity" at bounding box center [377, 231] width 6 height 6
type input "1"
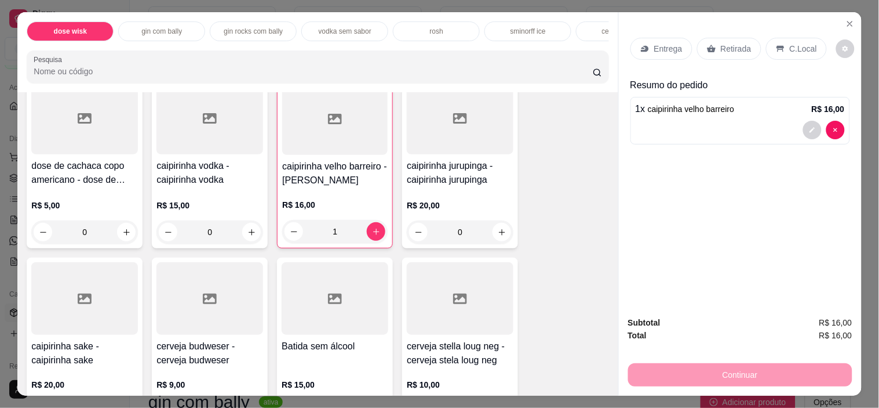
click at [792, 44] on p "C.Local" at bounding box center [803, 49] width 27 height 12
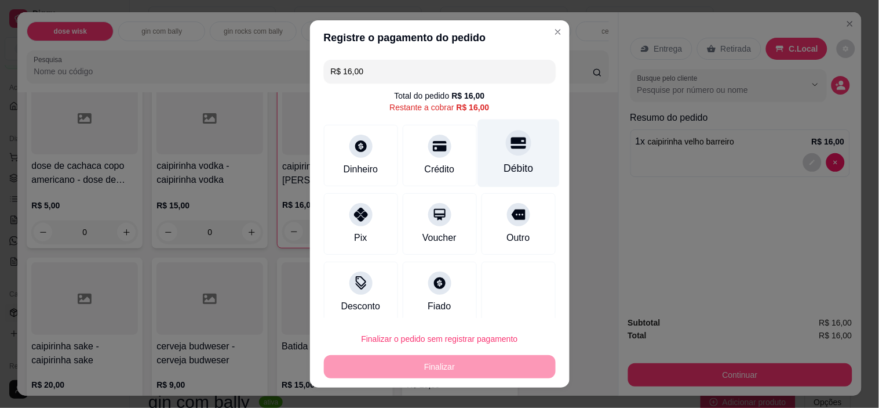
click at [511, 147] on icon at bounding box center [518, 142] width 15 height 15
type input "R$ 0,00"
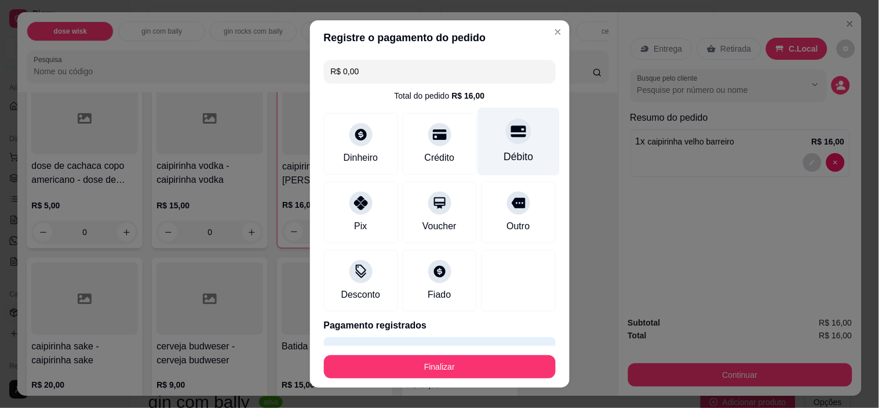
click at [449, 365] on button "Finalizar" at bounding box center [440, 366] width 232 height 23
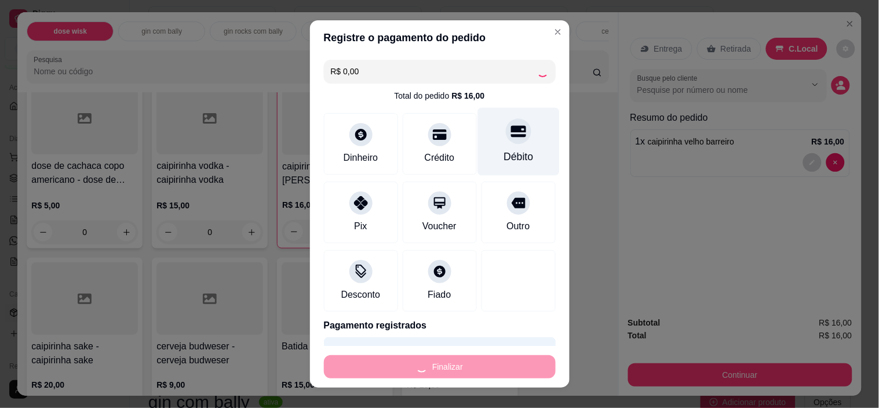
type input "0"
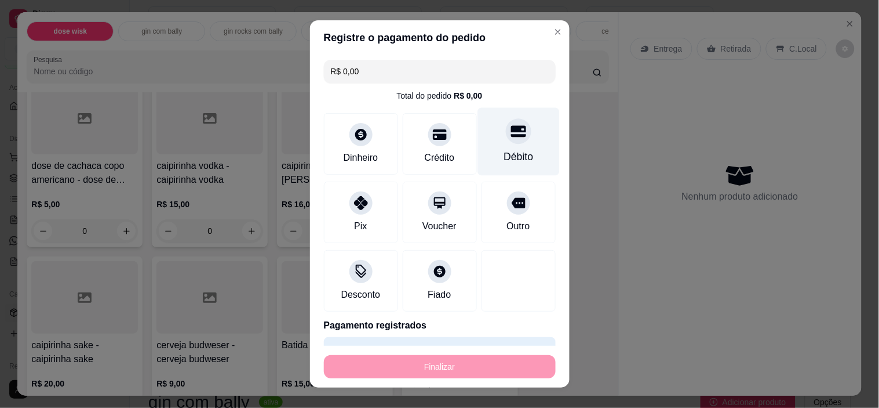
type input "-R$ 16,00"
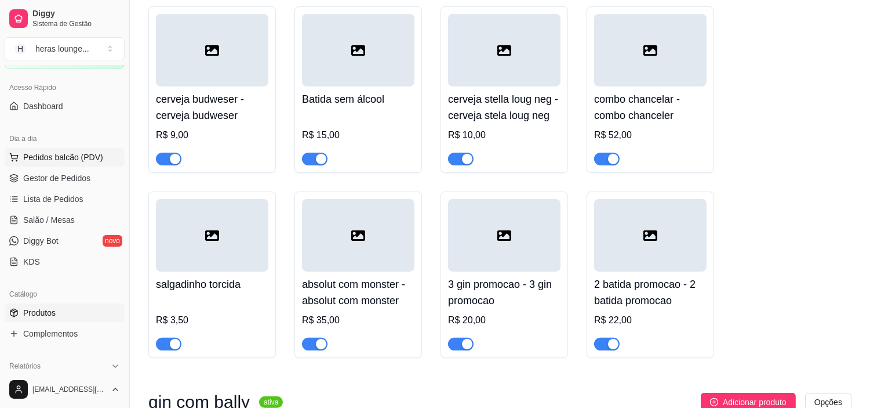
click at [74, 158] on span "Pedidos balcão (PDV)" at bounding box center [63, 157] width 80 height 12
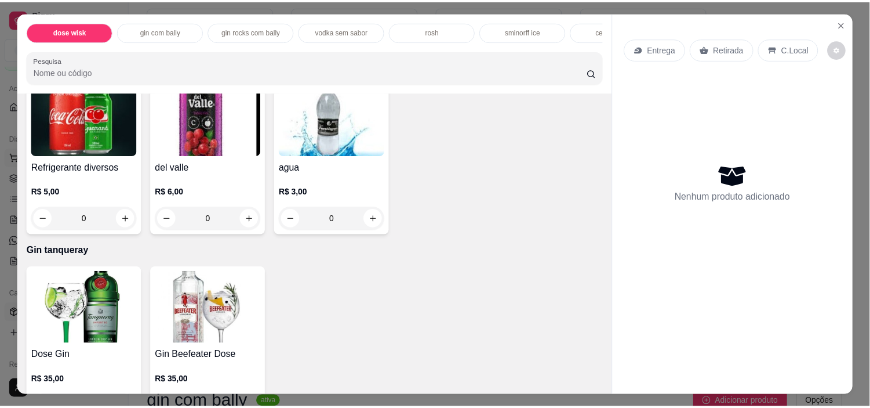
scroll to position [4178, 0]
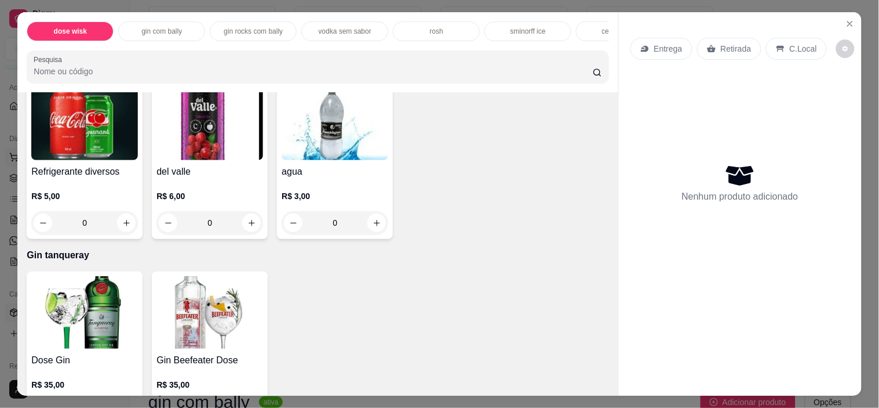
click at [248, 219] on icon "increase-product-quantity" at bounding box center [252, 223] width 9 height 9
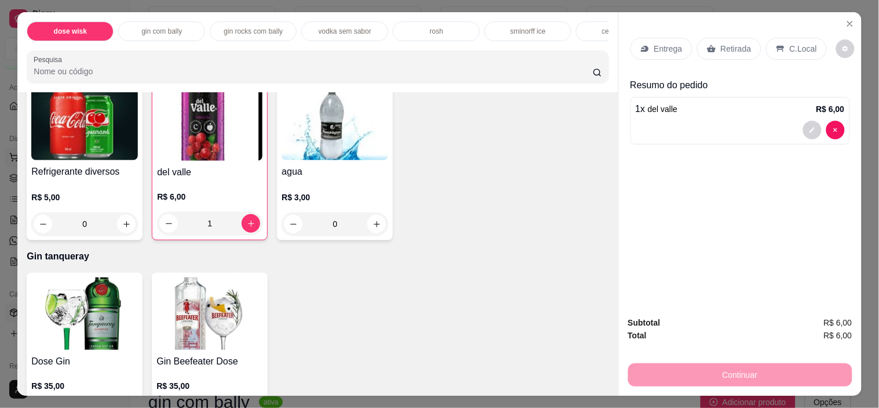
type input "1"
click at [777, 46] on icon at bounding box center [781, 49] width 8 height 6
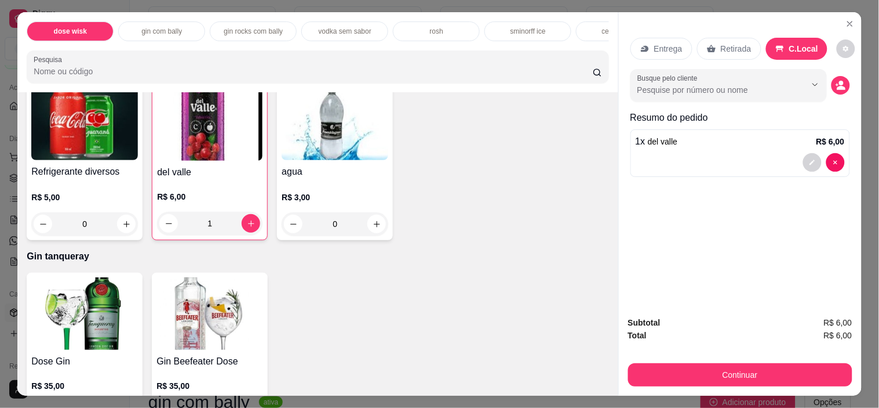
click at [762, 329] on div "Total R$ 6,00" at bounding box center [740, 335] width 224 height 13
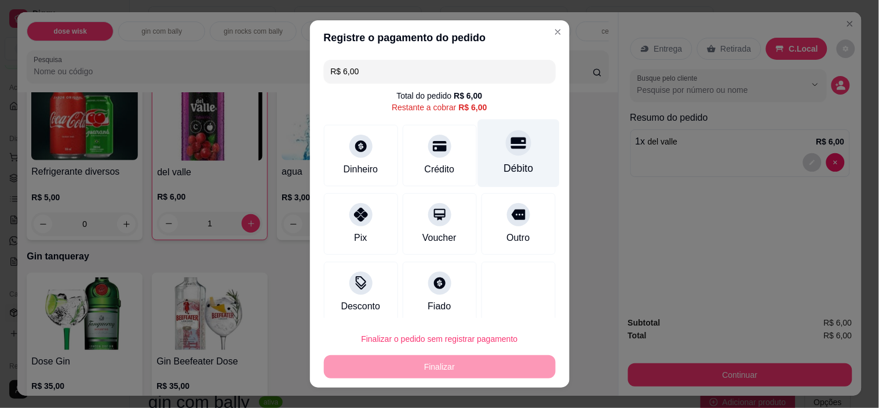
click at [494, 158] on div "Débito" at bounding box center [519, 153] width 82 height 68
type input "R$ 0,00"
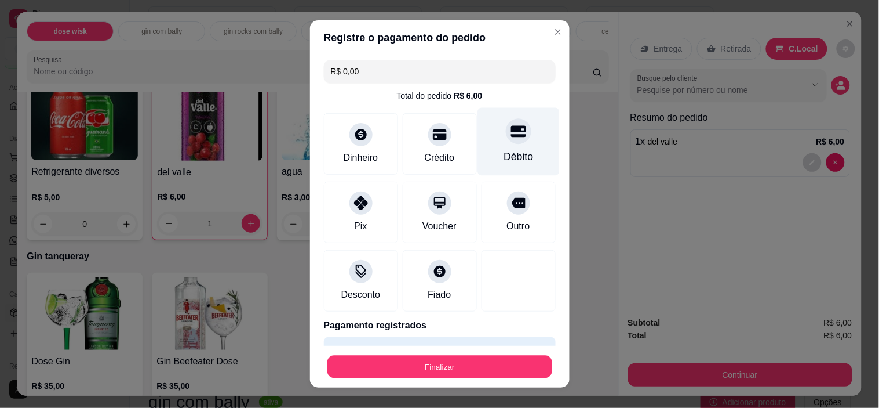
click at [472, 368] on button "Finalizar" at bounding box center [440, 366] width 225 height 23
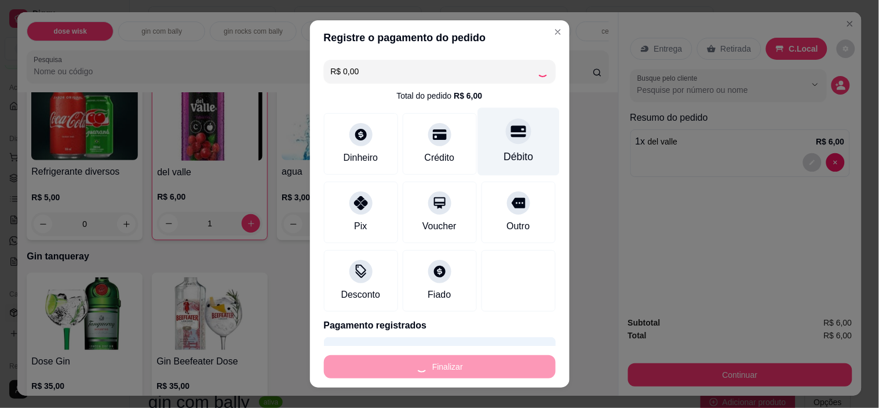
type input "0"
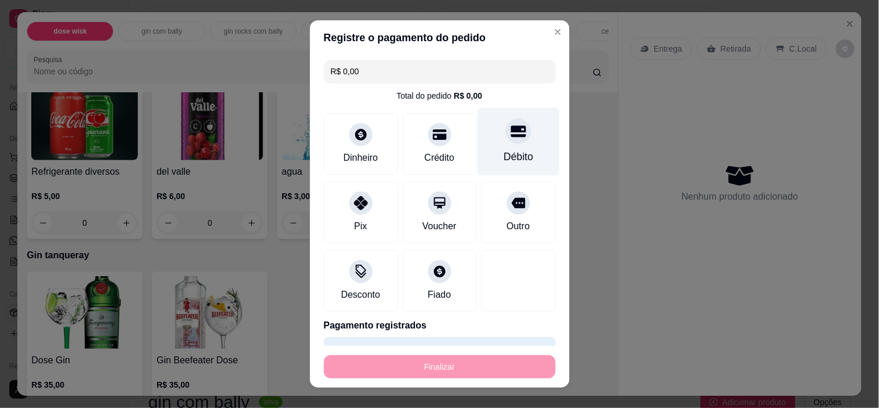
type input "-R$ 6,00"
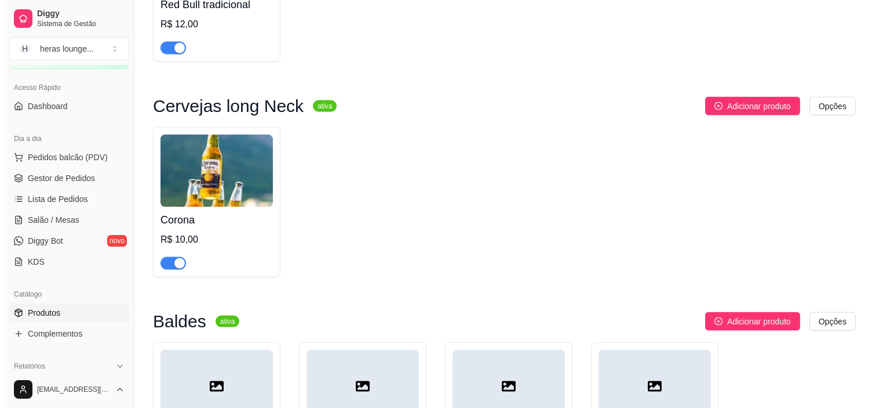
scroll to position [3161, 0]
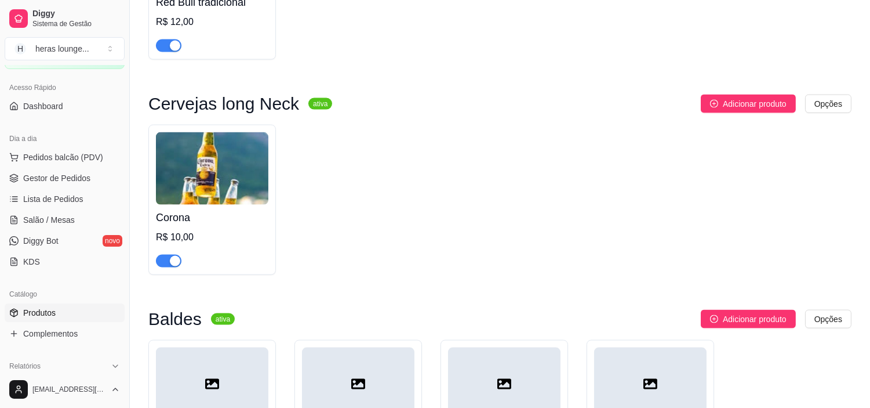
click at [45, 158] on span "Pedidos balcão (PDV)" at bounding box center [63, 157] width 80 height 12
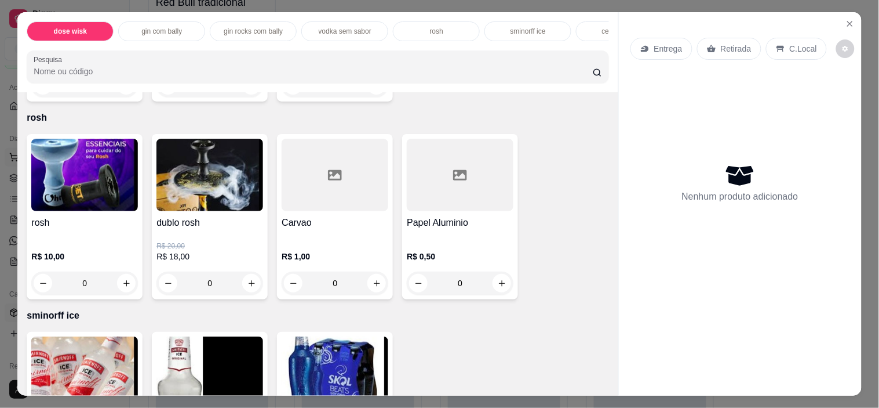
scroll to position [2233, 0]
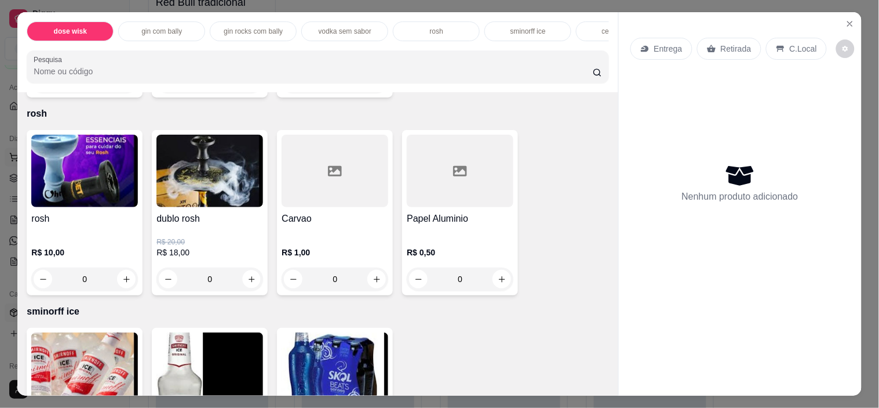
click at [248, 283] on icon "increase-product-quantity" at bounding box center [252, 279] width 9 height 9
type input "1"
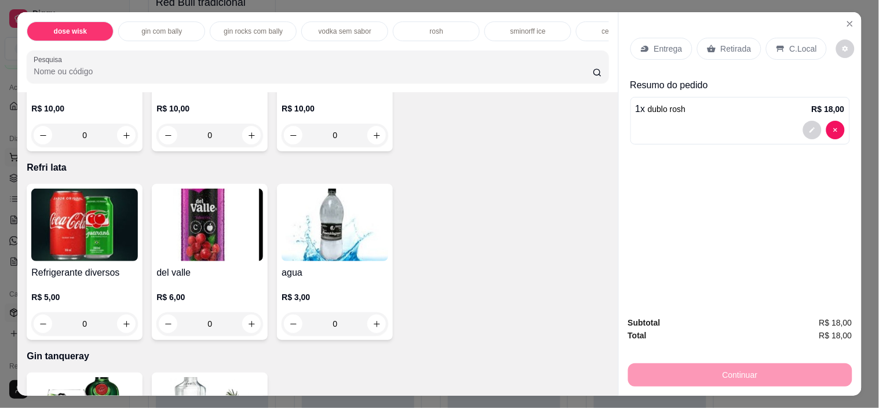
scroll to position [4080, 0]
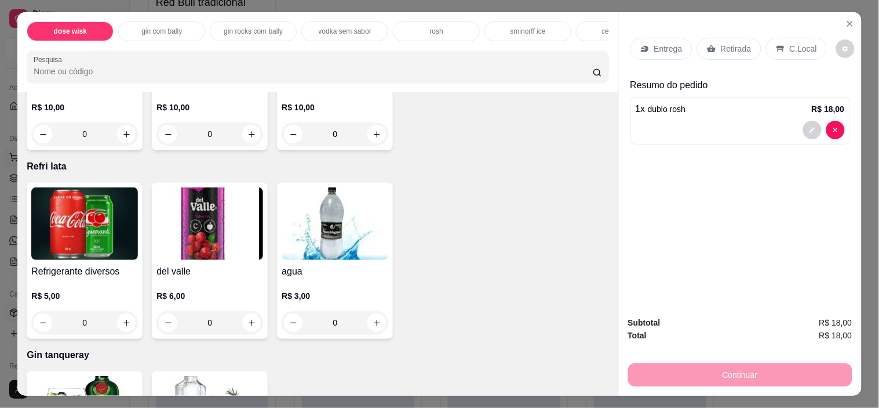
click at [122, 318] on icon "increase-product-quantity" at bounding box center [126, 322] width 9 height 9
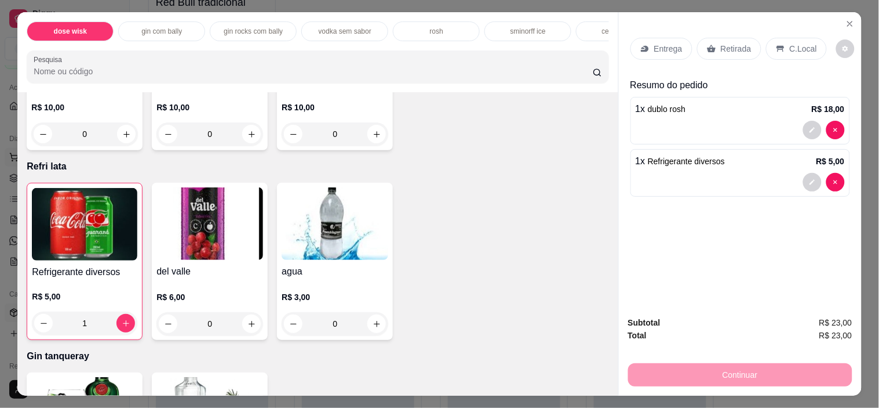
click at [122, 319] on icon "increase-product-quantity" at bounding box center [126, 323] width 9 height 9
type input "2"
click at [794, 45] on p "C.Local" at bounding box center [803, 49] width 27 height 12
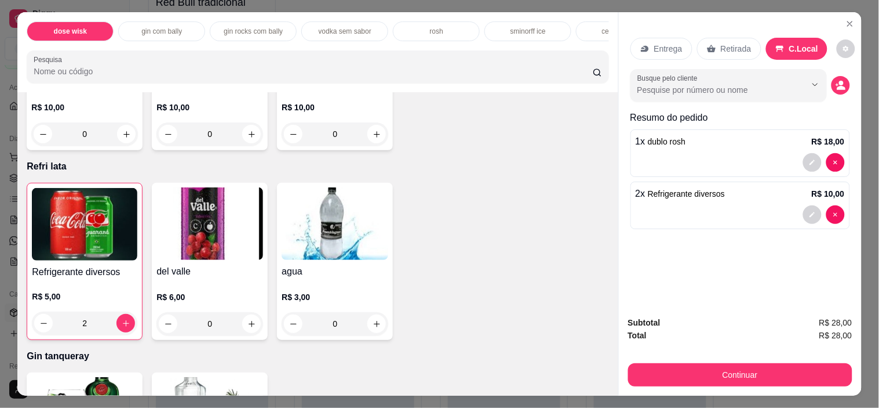
click at [775, 363] on button "Continuar" at bounding box center [740, 374] width 224 height 23
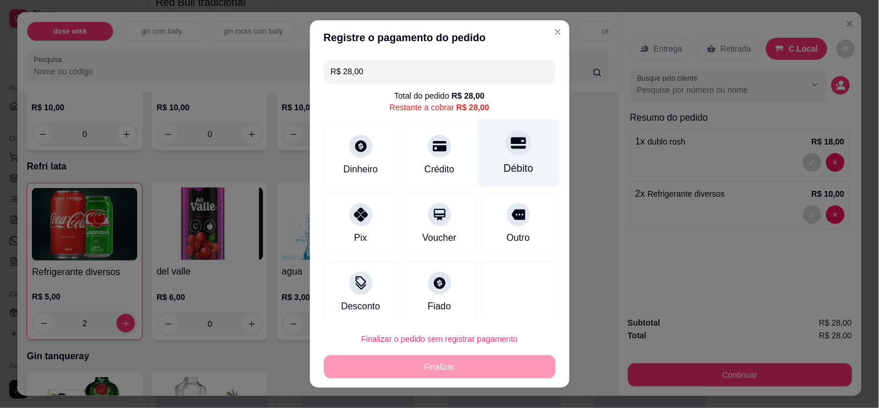
click at [513, 151] on div "Débito" at bounding box center [519, 153] width 82 height 68
type input "R$ 0,00"
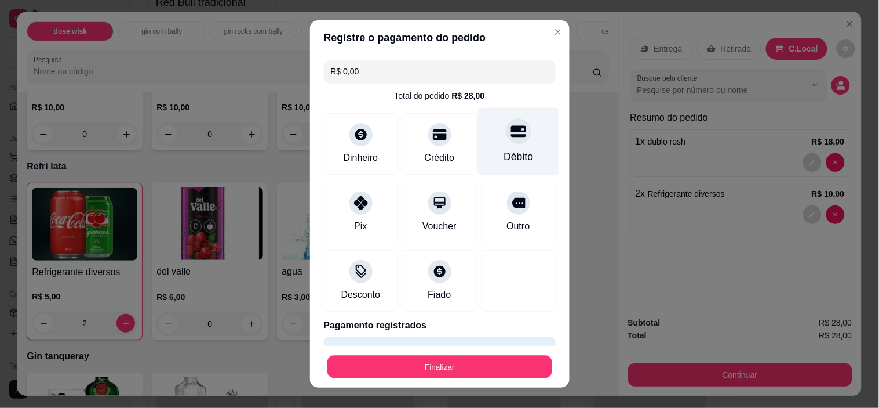
click at [462, 368] on button "Finalizar" at bounding box center [440, 366] width 225 height 23
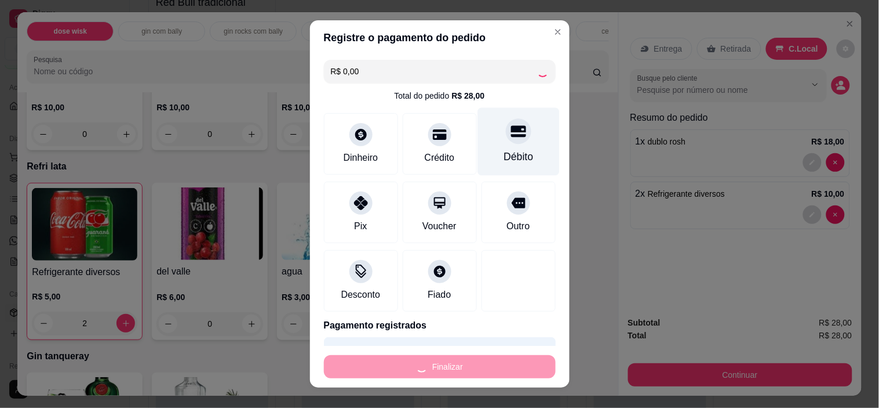
type input "0"
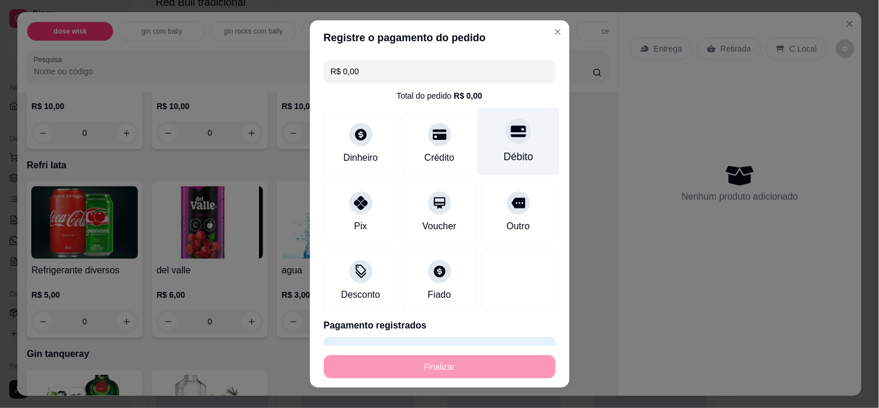
type input "-R$ 28,00"
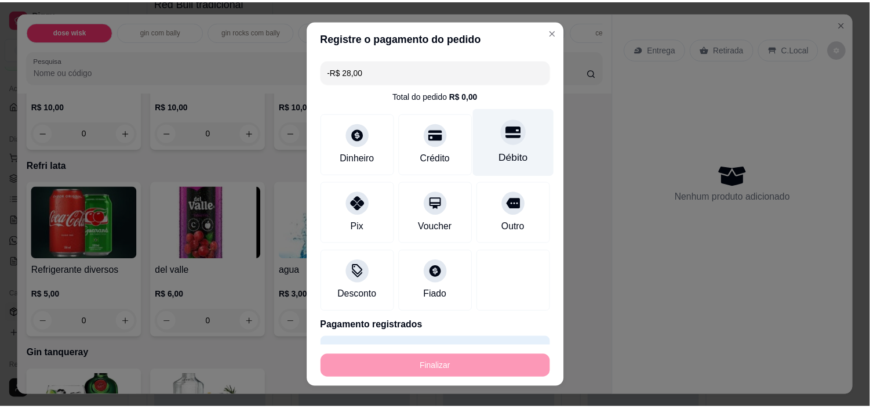
scroll to position [4078, 0]
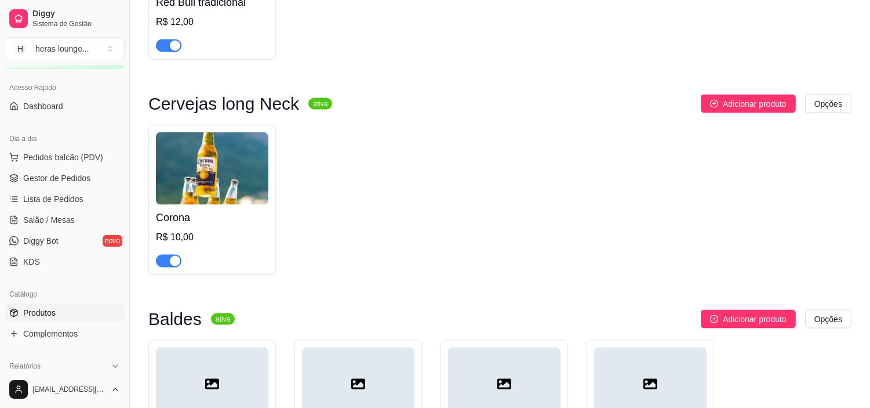
click at [449, 311] on div "Adicionar produto Opções" at bounding box center [547, 319] width 607 height 19
